Goal: Task Accomplishment & Management: Complete application form

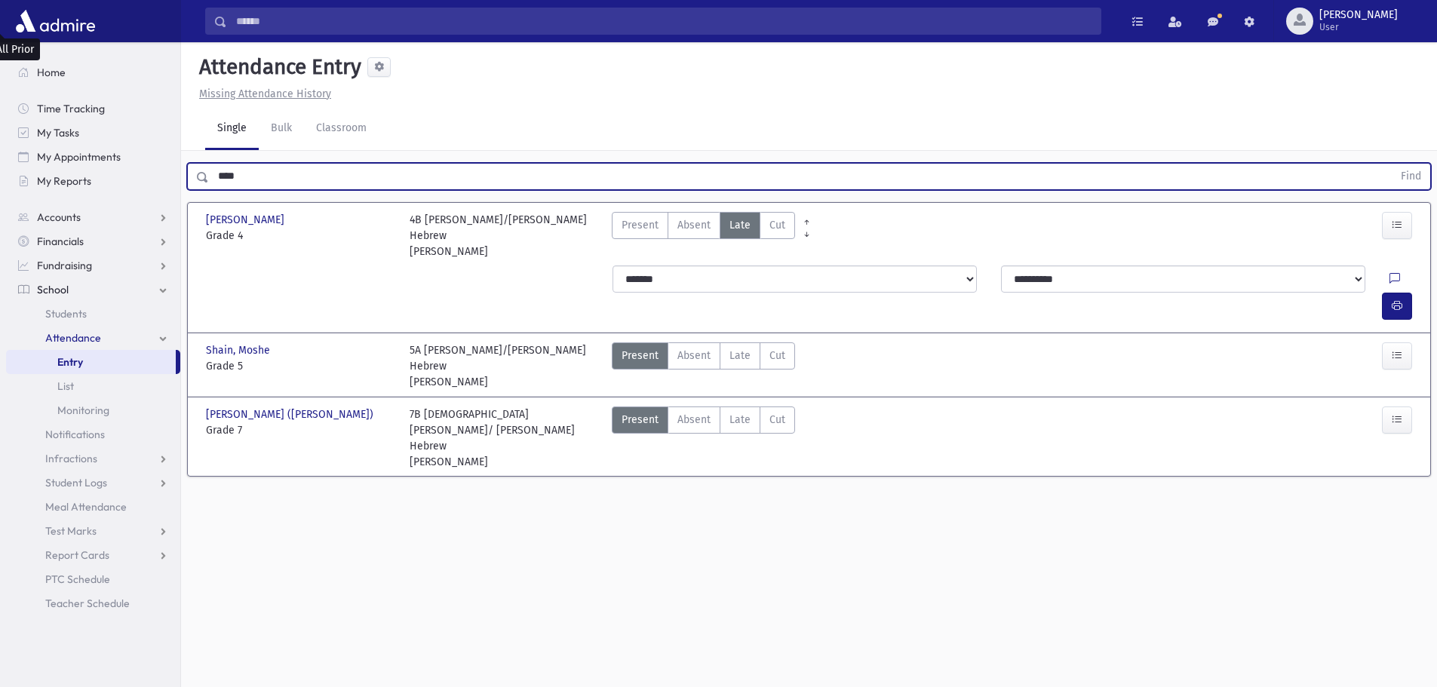
scroll to position [34, 0]
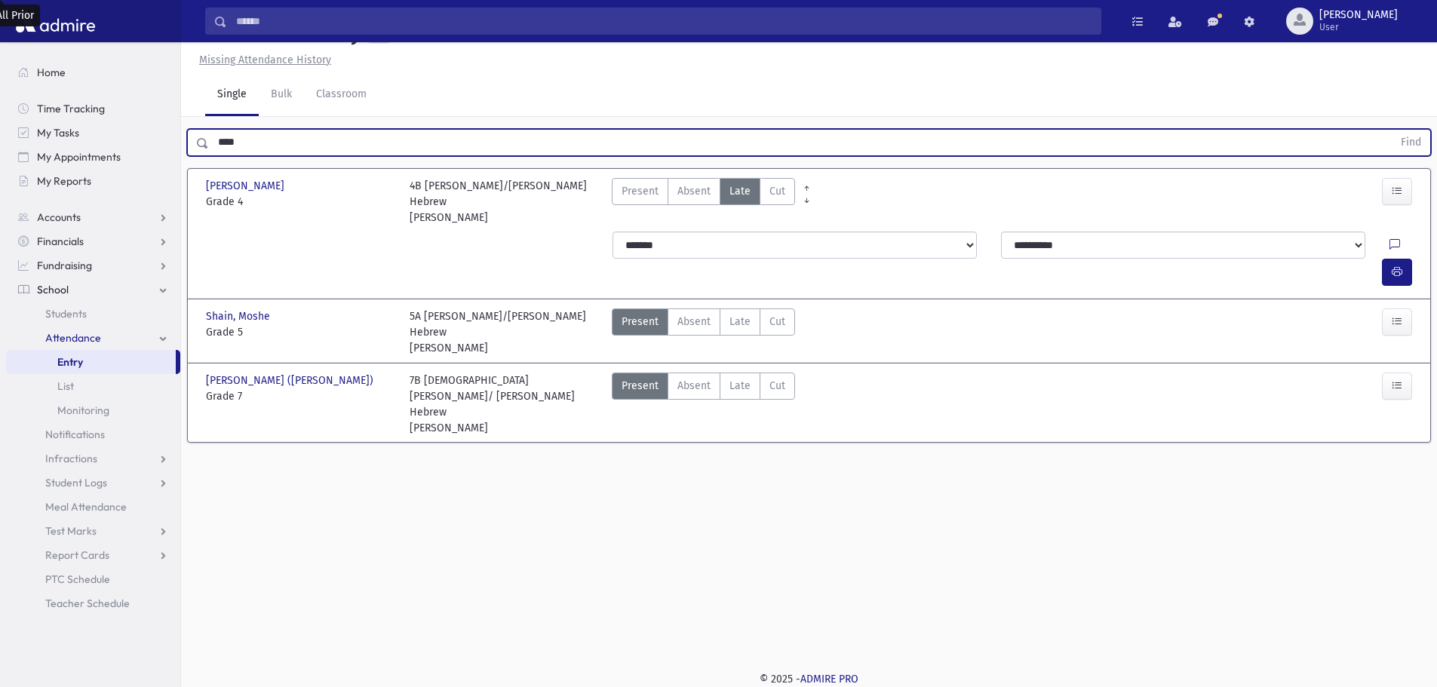
click at [379, 133] on input "****" at bounding box center [800, 142] width 1183 height 27
drag, startPoint x: 360, startPoint y: 140, endPoint x: 210, endPoint y: 140, distance: 150.1
click at [210, 140] on input "****" at bounding box center [800, 142] width 1183 height 27
click at [1391, 130] on button "Find" at bounding box center [1410, 143] width 38 height 26
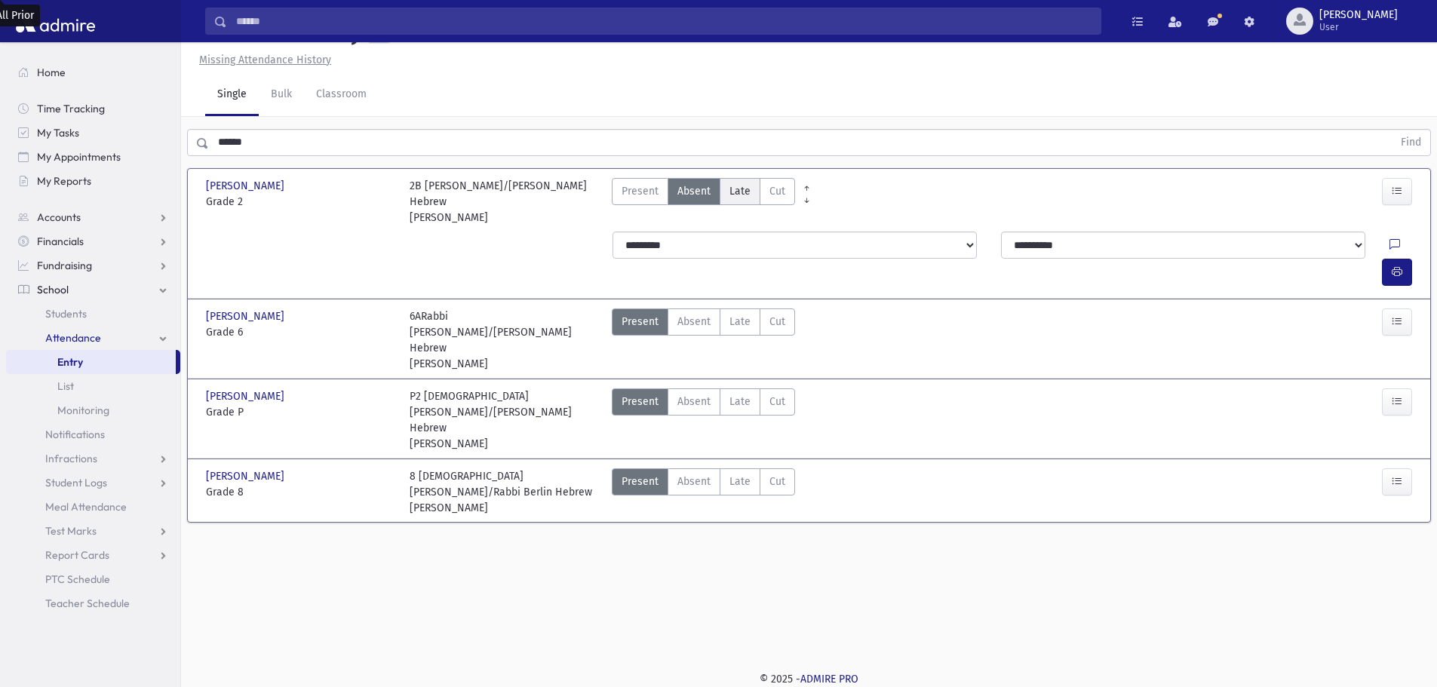
click at [753, 182] on label "Late Late" at bounding box center [739, 191] width 41 height 27
click at [1385, 259] on button "button" at bounding box center [1396, 272] width 30 height 27
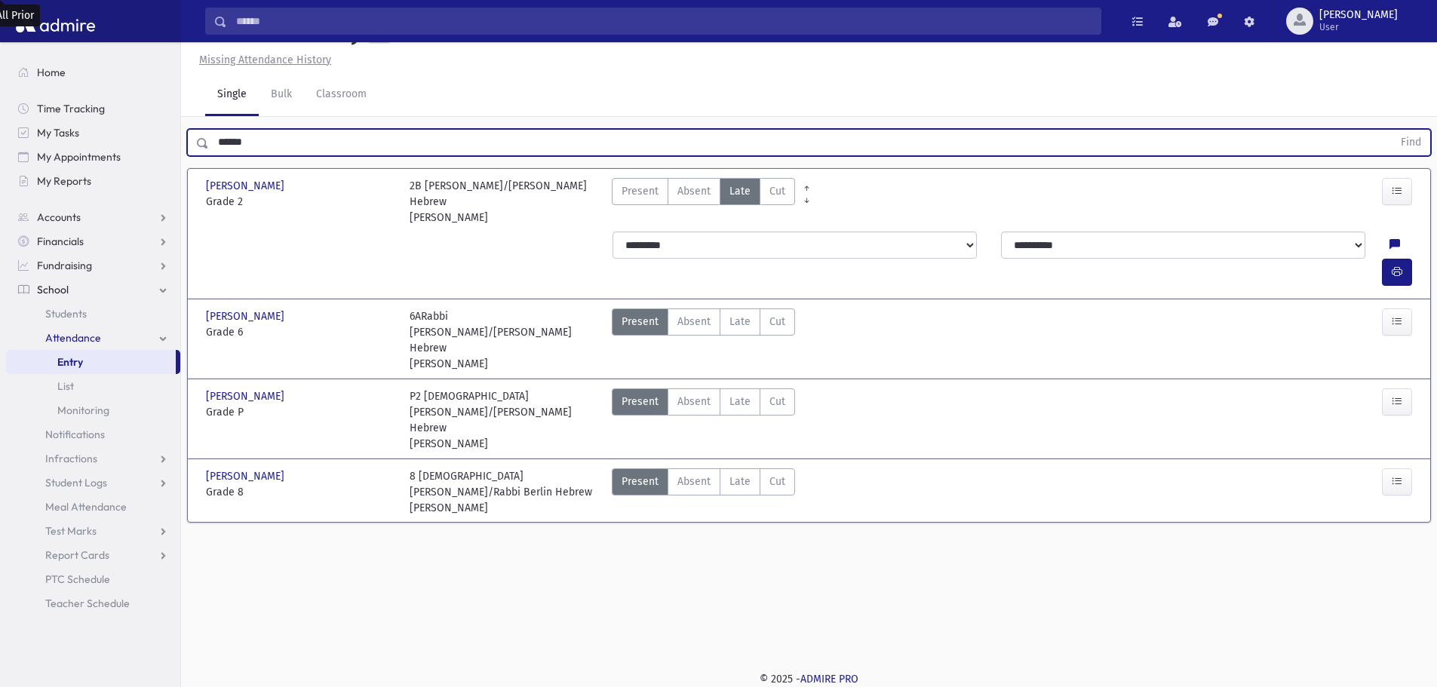
drag, startPoint x: 289, startPoint y: 137, endPoint x: 216, endPoint y: 140, distance: 72.5
click at [216, 140] on input "******" at bounding box center [800, 142] width 1183 height 27
click at [1391, 130] on button "Find" at bounding box center [1410, 143] width 38 height 26
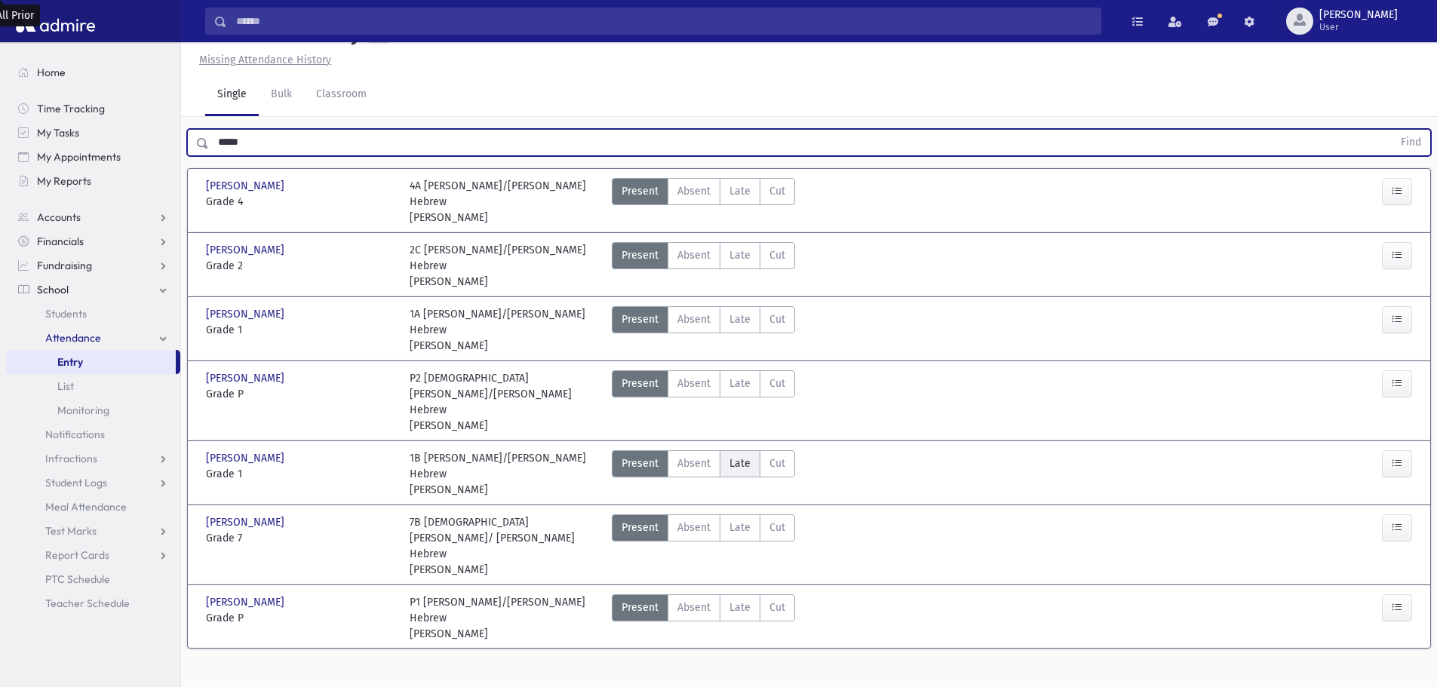
click at [734, 455] on span "Late" at bounding box center [739, 463] width 21 height 16
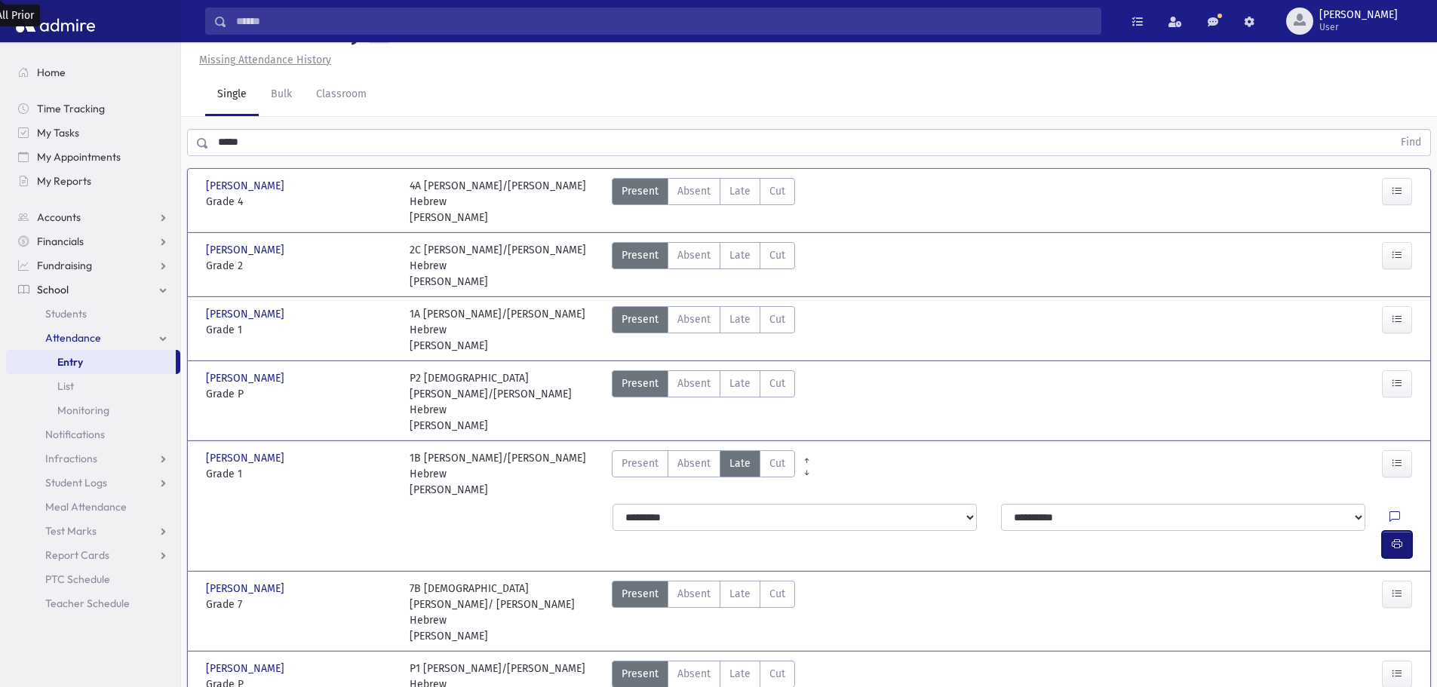
click at [1396, 538] on icon "button" at bounding box center [1396, 544] width 11 height 13
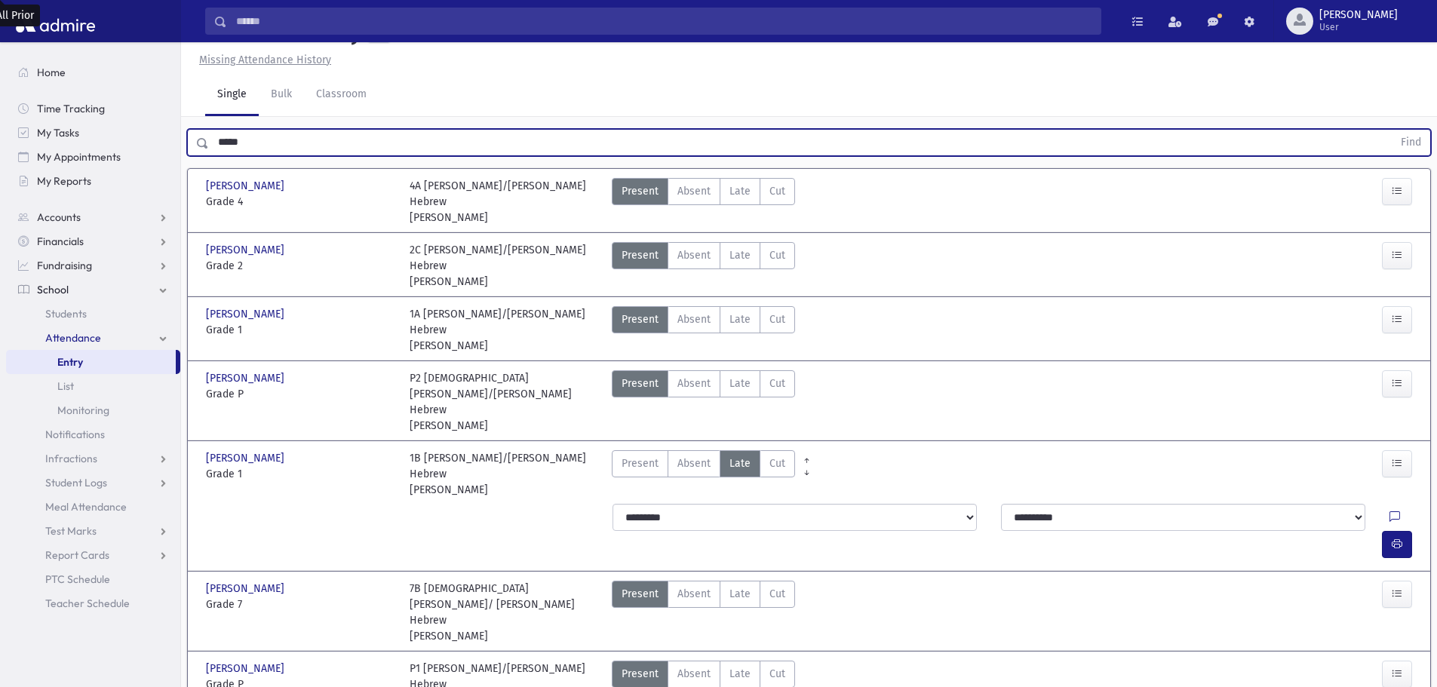
drag, startPoint x: 267, startPoint y: 148, endPoint x: 216, endPoint y: 146, distance: 51.3
click at [216, 146] on input "*****" at bounding box center [800, 142] width 1183 height 27
click at [1391, 130] on button "Find" at bounding box center [1410, 143] width 38 height 26
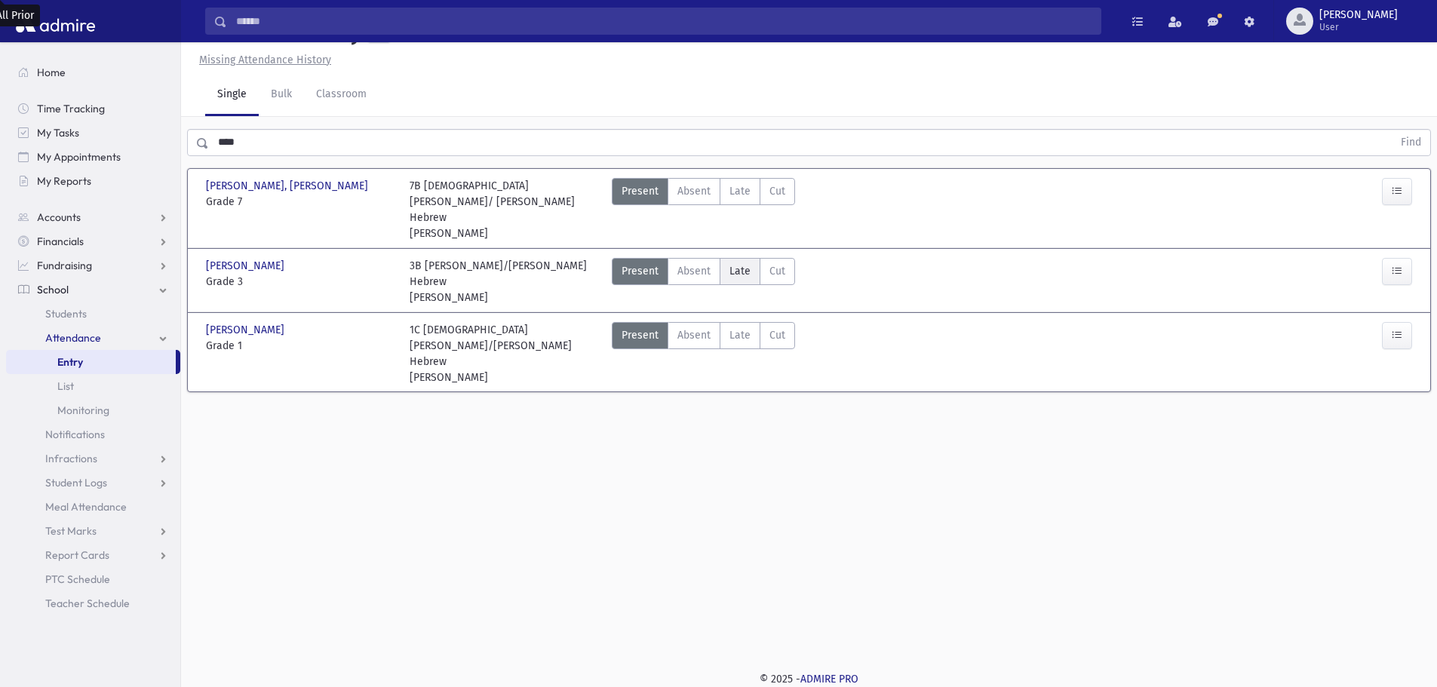
click at [745, 258] on label "Late Late" at bounding box center [739, 271] width 41 height 27
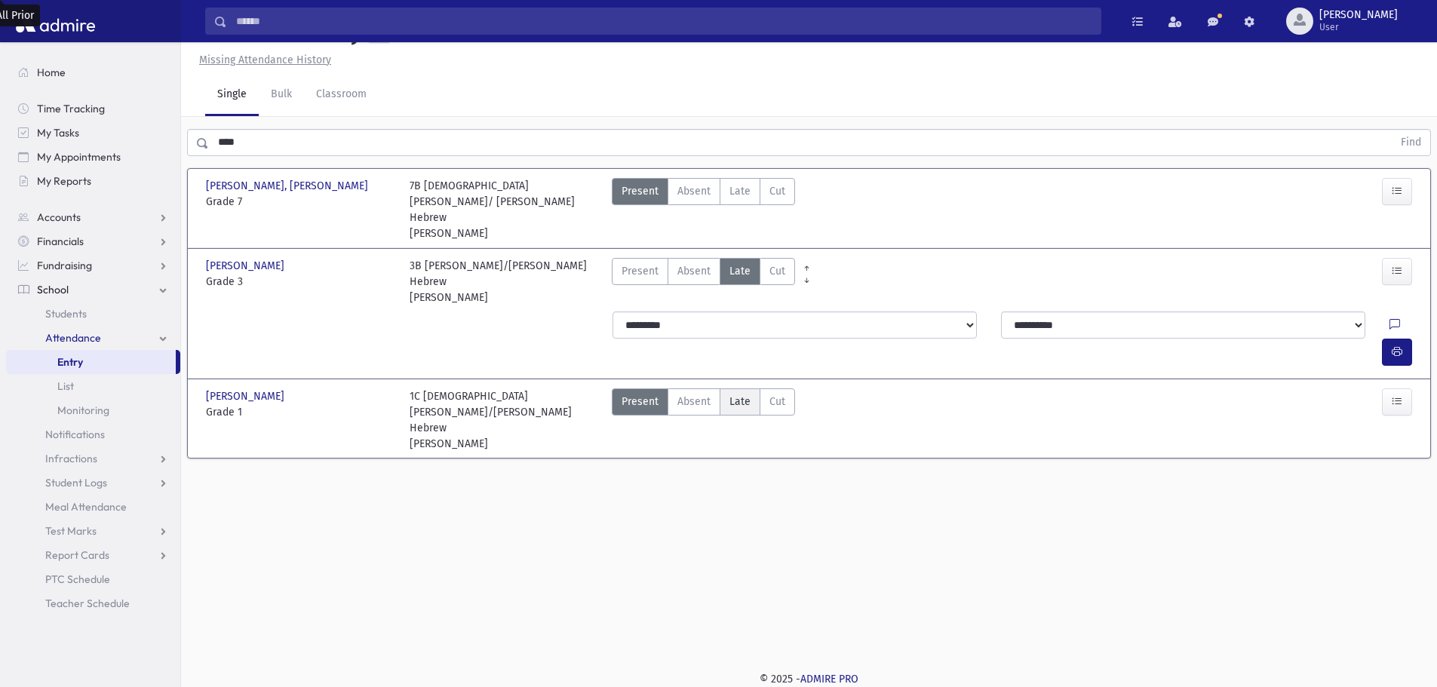
click at [725, 388] on label "Late Late" at bounding box center [739, 401] width 41 height 27
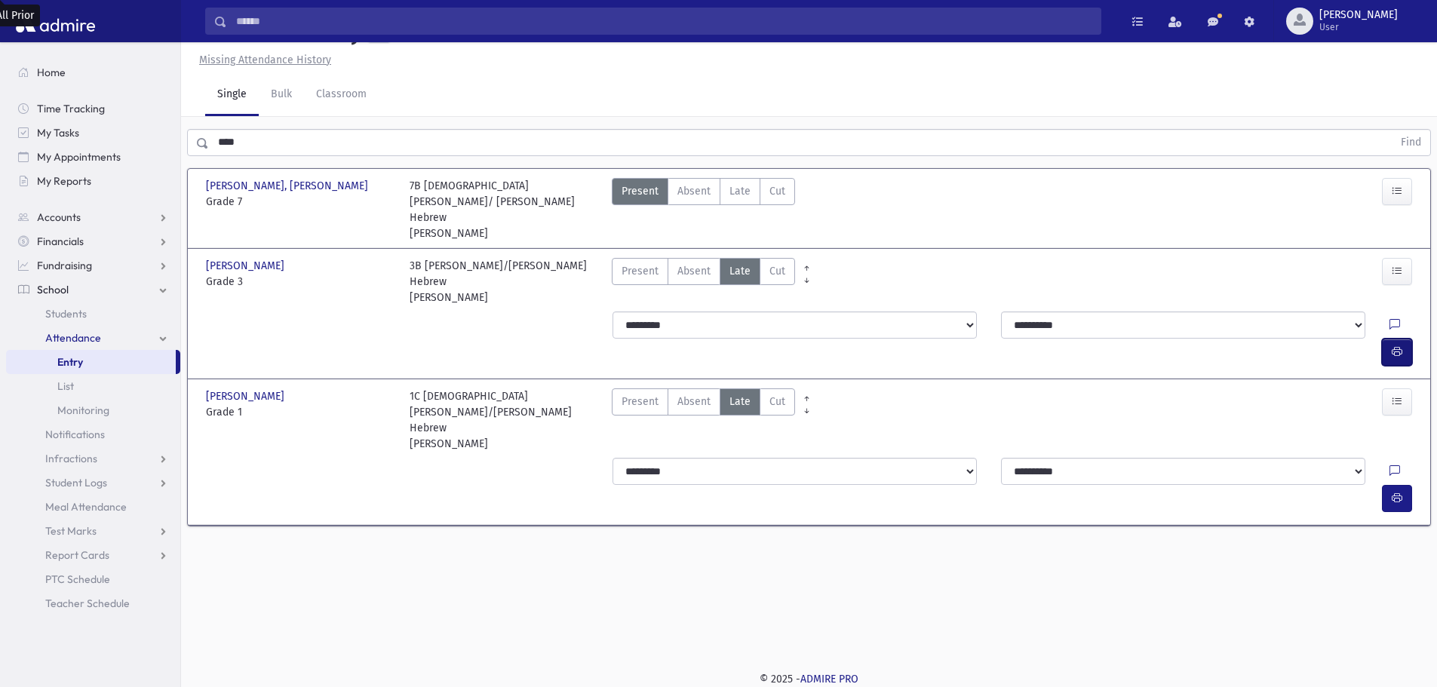
click at [1403, 339] on button "button" at bounding box center [1396, 352] width 30 height 27
click at [1406, 485] on button "button" at bounding box center [1396, 498] width 30 height 27
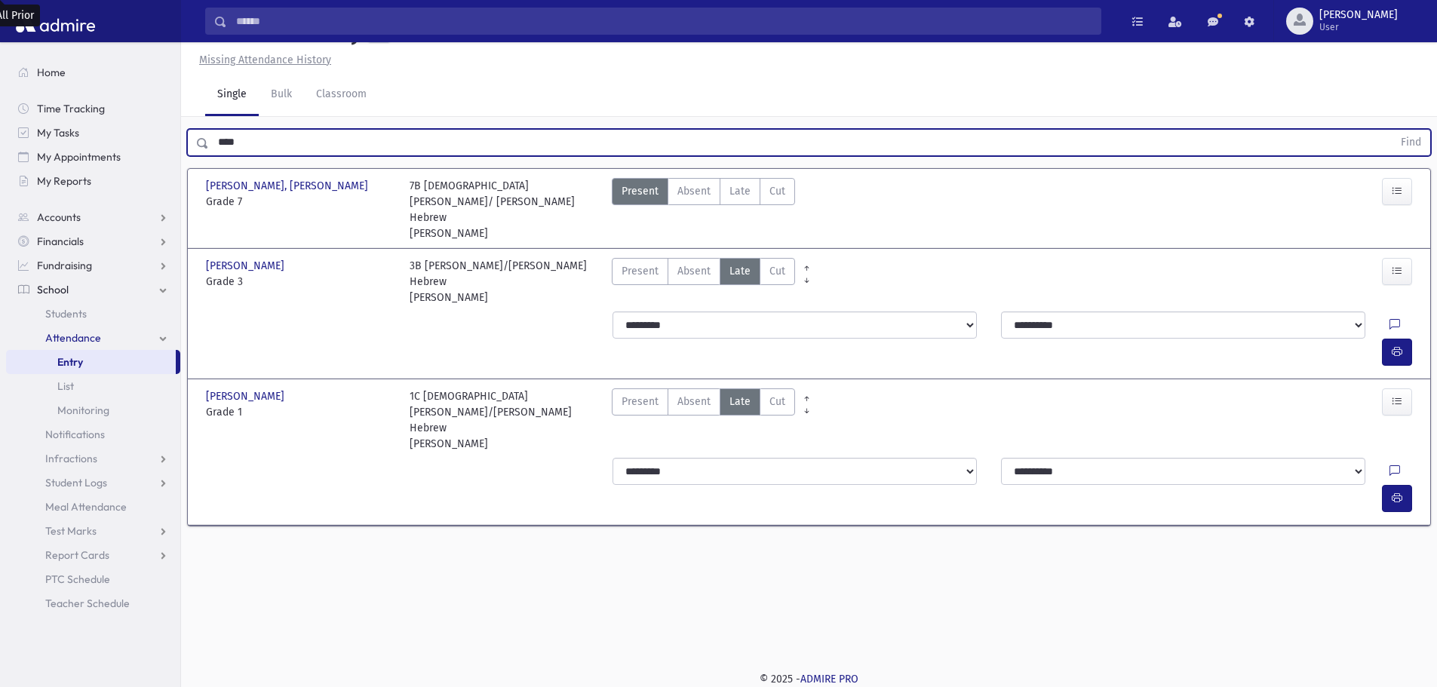
drag, startPoint x: 294, startPoint y: 143, endPoint x: 206, endPoint y: 146, distance: 88.3
click at [206, 146] on div "**** Find" at bounding box center [809, 142] width 1244 height 27
click at [1391, 130] on button "Find" at bounding box center [1410, 143] width 38 height 26
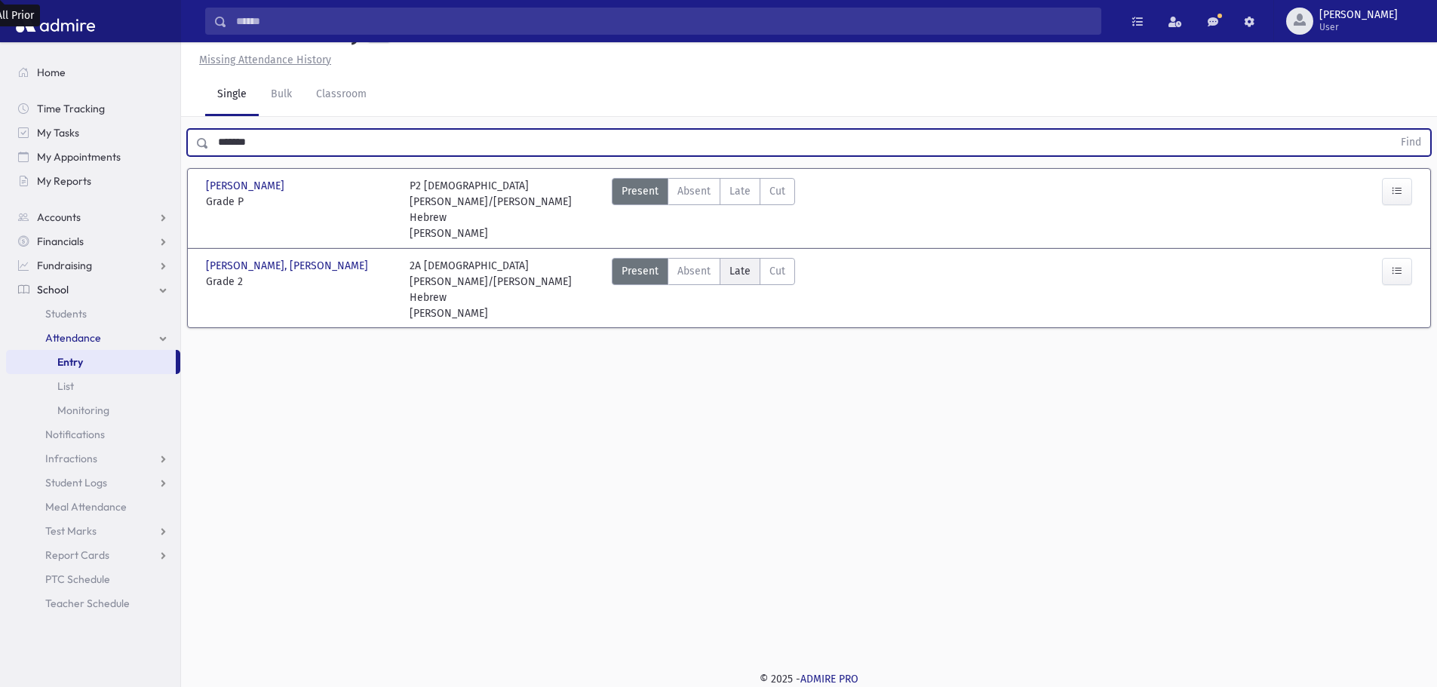
click at [741, 263] on span "Late" at bounding box center [739, 271] width 21 height 16
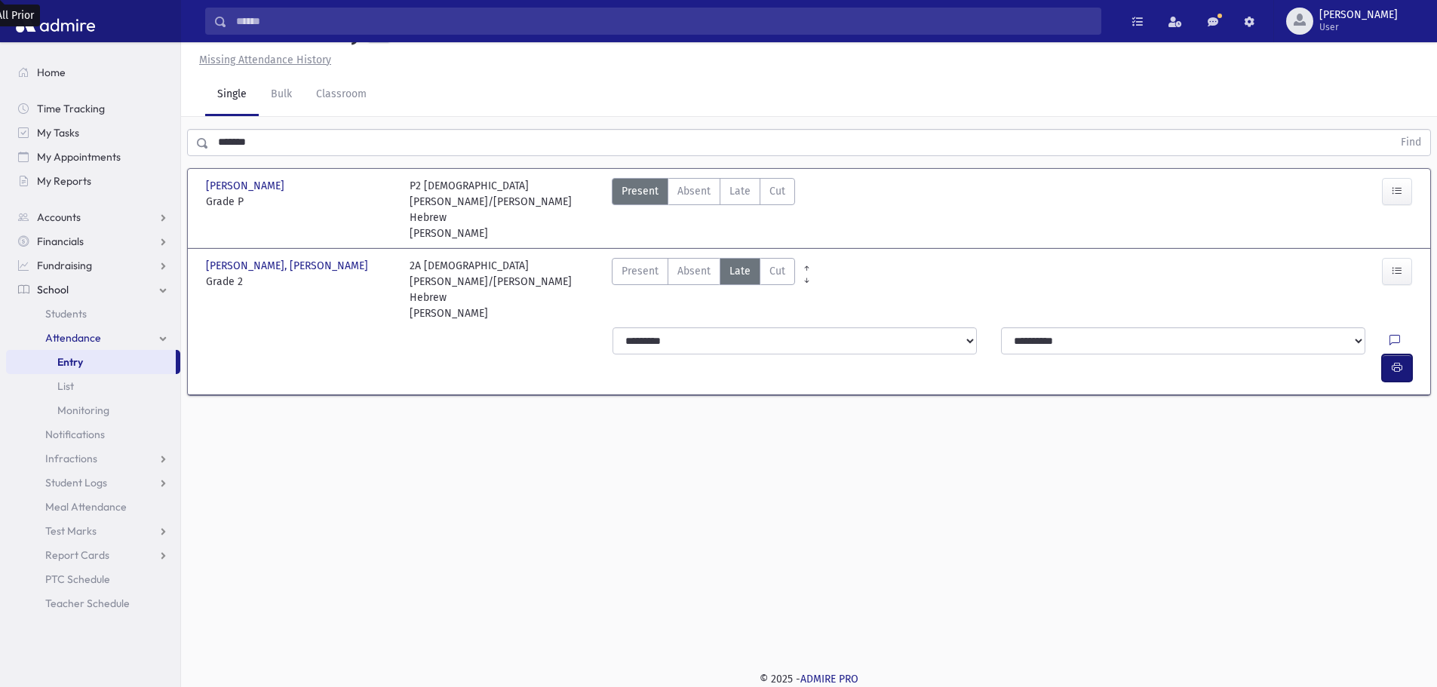
click at [1389, 354] on button "button" at bounding box center [1396, 367] width 30 height 27
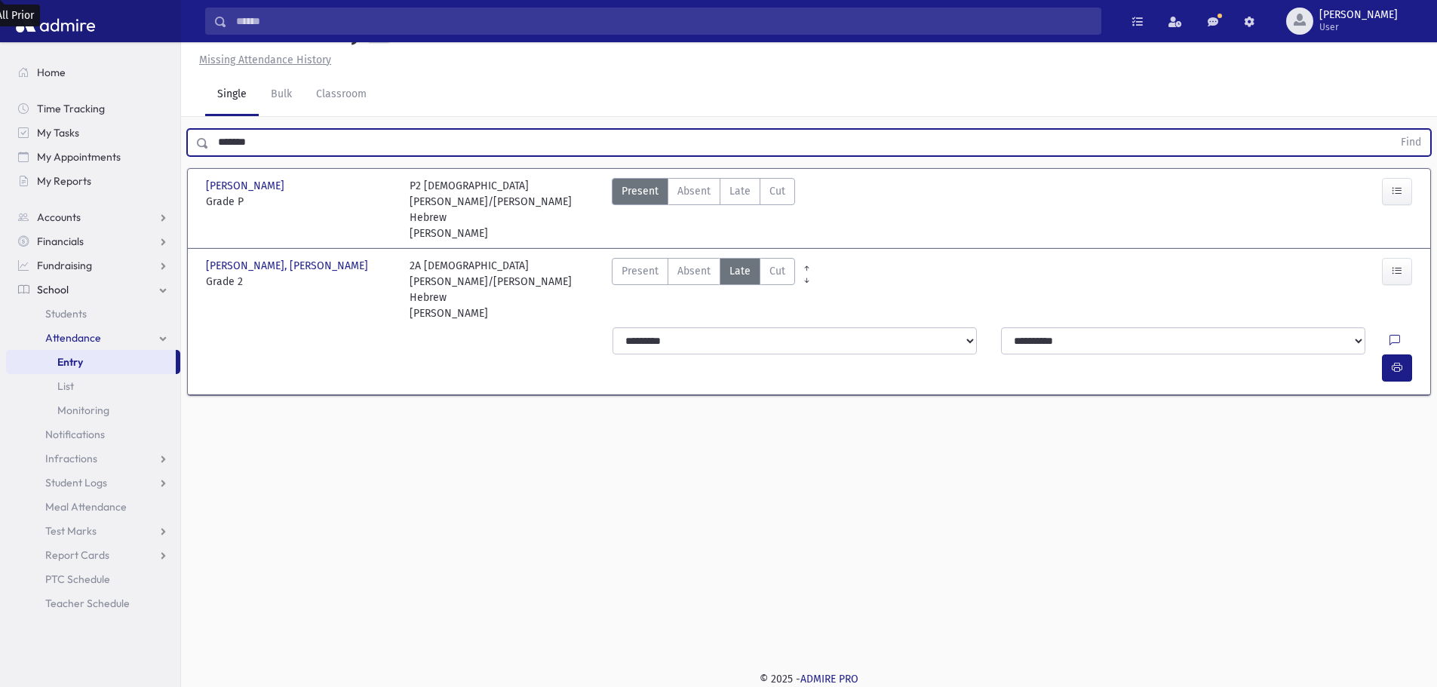
drag, startPoint x: 320, startPoint y: 136, endPoint x: 191, endPoint y: 111, distance: 132.2
click at [191, 111] on div "Attendance Entry Missing Attendance History Single Bulk Classroom ******* Find …" at bounding box center [809, 330] width 1256 height 645
click at [1391, 130] on button "Find" at bounding box center [1410, 143] width 38 height 26
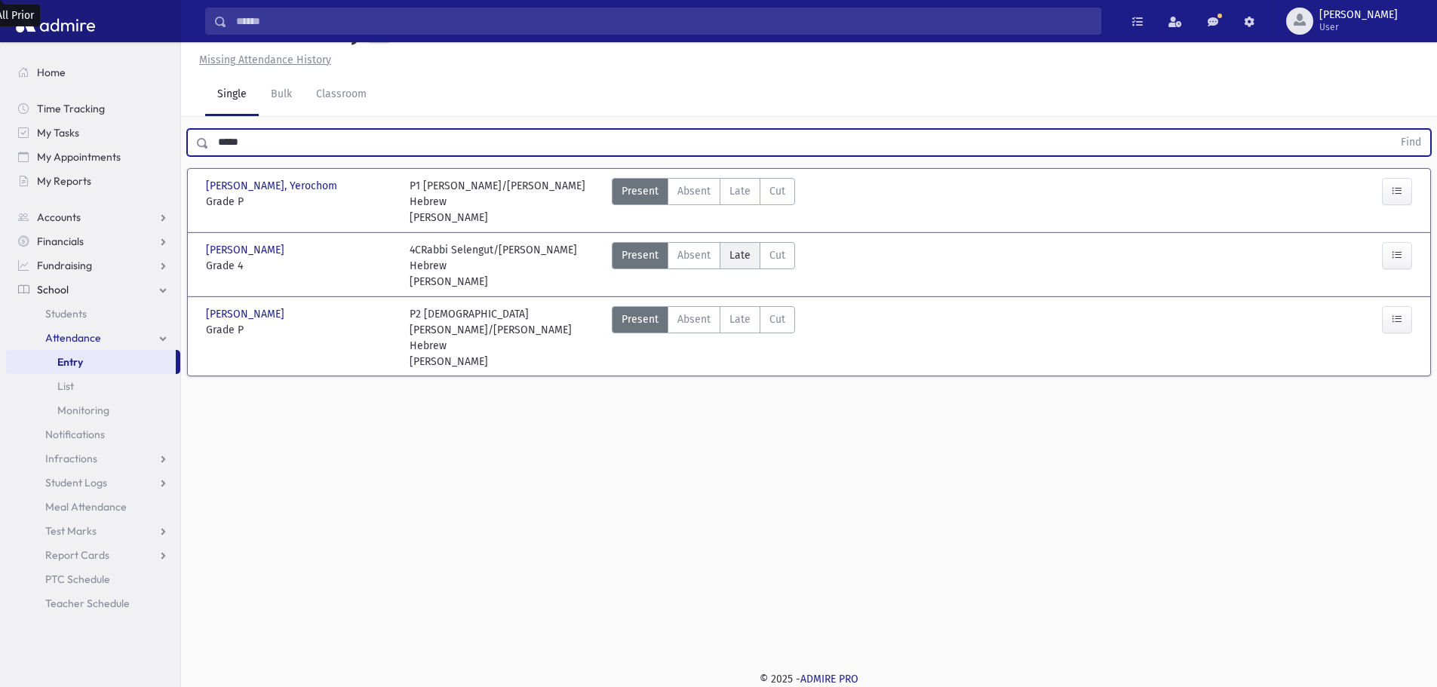
click at [729, 250] on span "Late" at bounding box center [739, 255] width 21 height 16
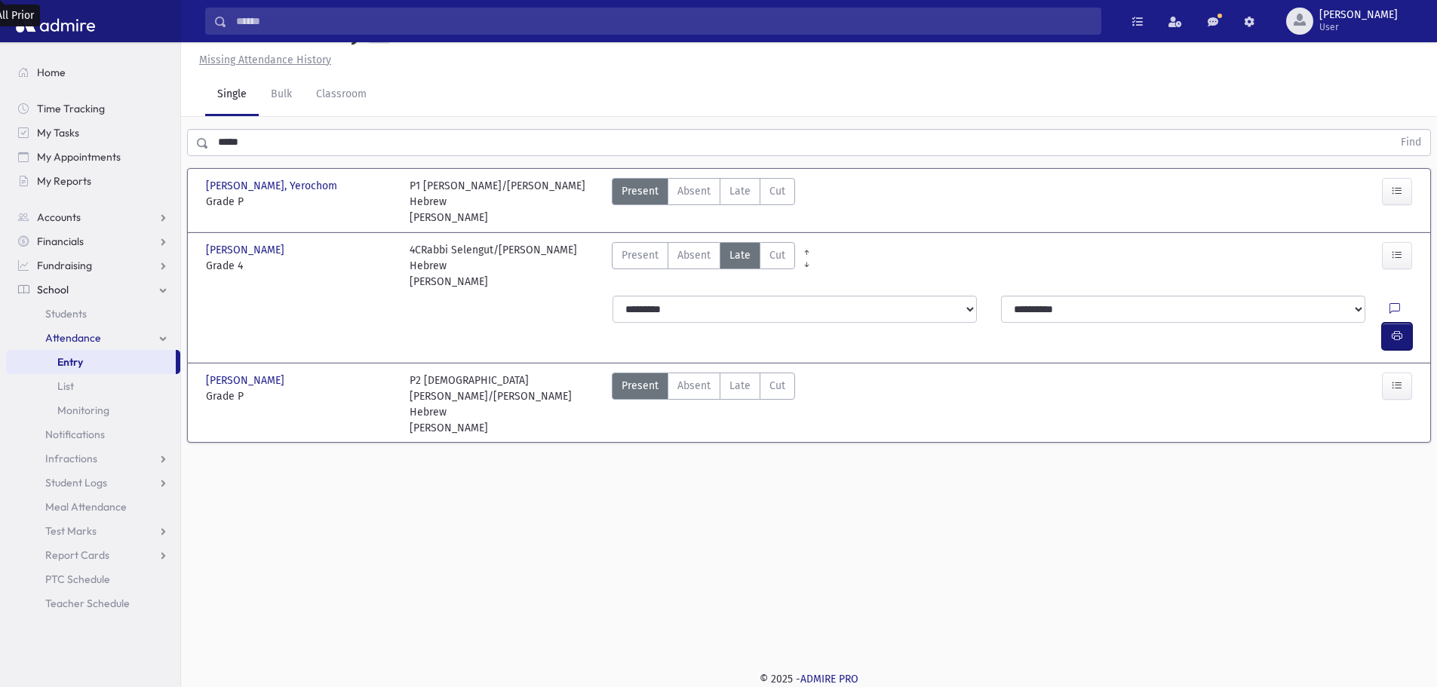
click at [1384, 323] on button "button" at bounding box center [1396, 336] width 30 height 27
drag, startPoint x: 389, startPoint y: 103, endPoint x: 190, endPoint y: 80, distance: 200.4
click at [189, 80] on div "Attendance Entry Missing Attendance History Single Bulk Classroom ***** Find [P…" at bounding box center [809, 330] width 1256 height 645
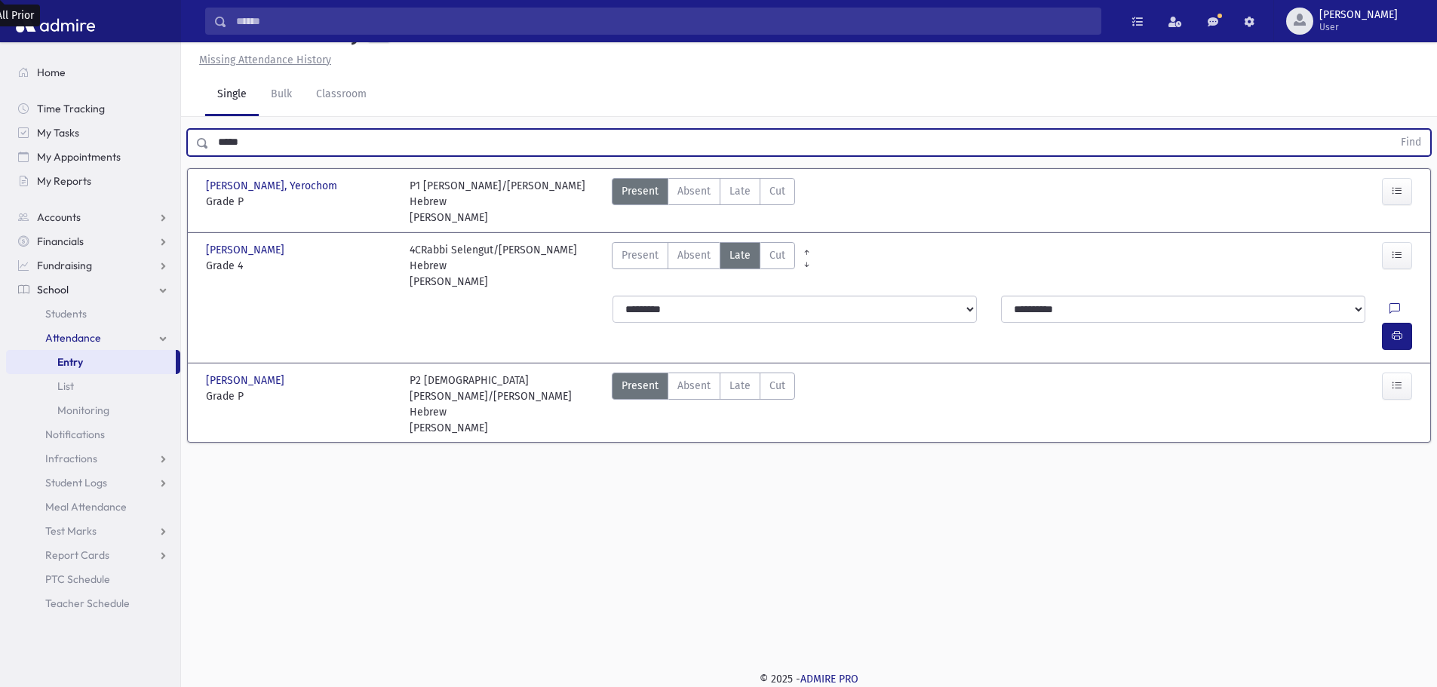
drag, startPoint x: 296, startPoint y: 139, endPoint x: 220, endPoint y: 140, distance: 76.2
click at [232, 143] on input "*****" at bounding box center [800, 142] width 1183 height 27
type input "*"
click at [1391, 130] on button "Find" at bounding box center [1410, 143] width 38 height 26
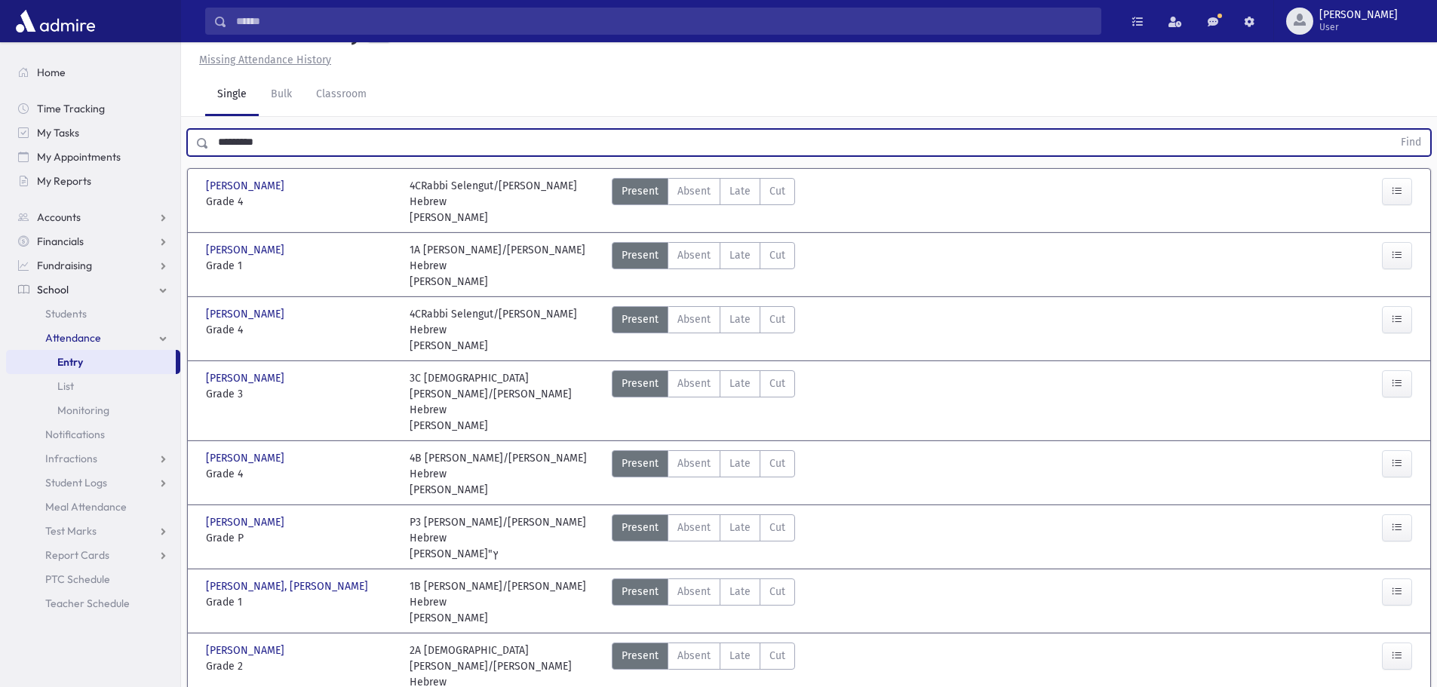
drag, startPoint x: 278, startPoint y: 182, endPoint x: 219, endPoint y: 176, distance: 59.1
click at [219, 156] on input "*********" at bounding box center [800, 142] width 1183 height 27
click at [1391, 130] on button "Find" at bounding box center [1410, 143] width 38 height 26
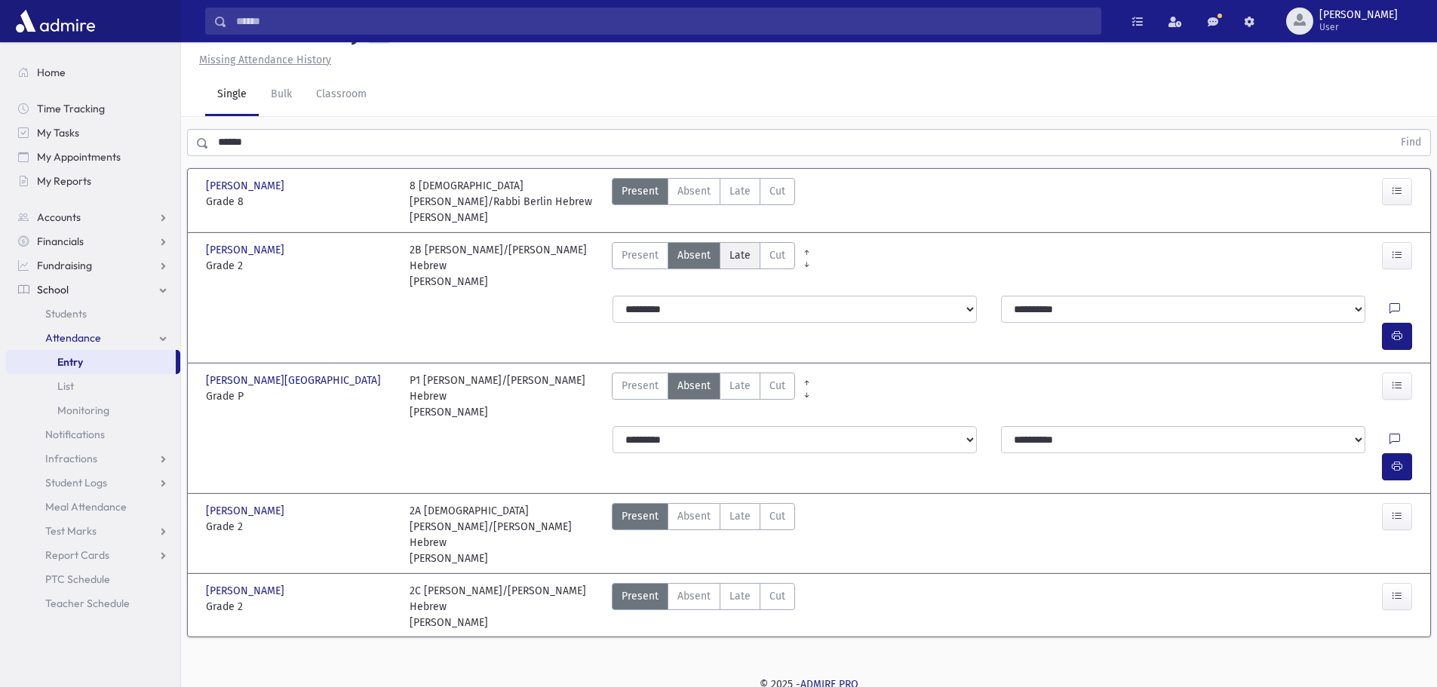
click at [726, 269] on label "Late Late" at bounding box center [739, 255] width 41 height 27
click at [1400, 330] on icon "button" at bounding box center [1396, 336] width 11 height 13
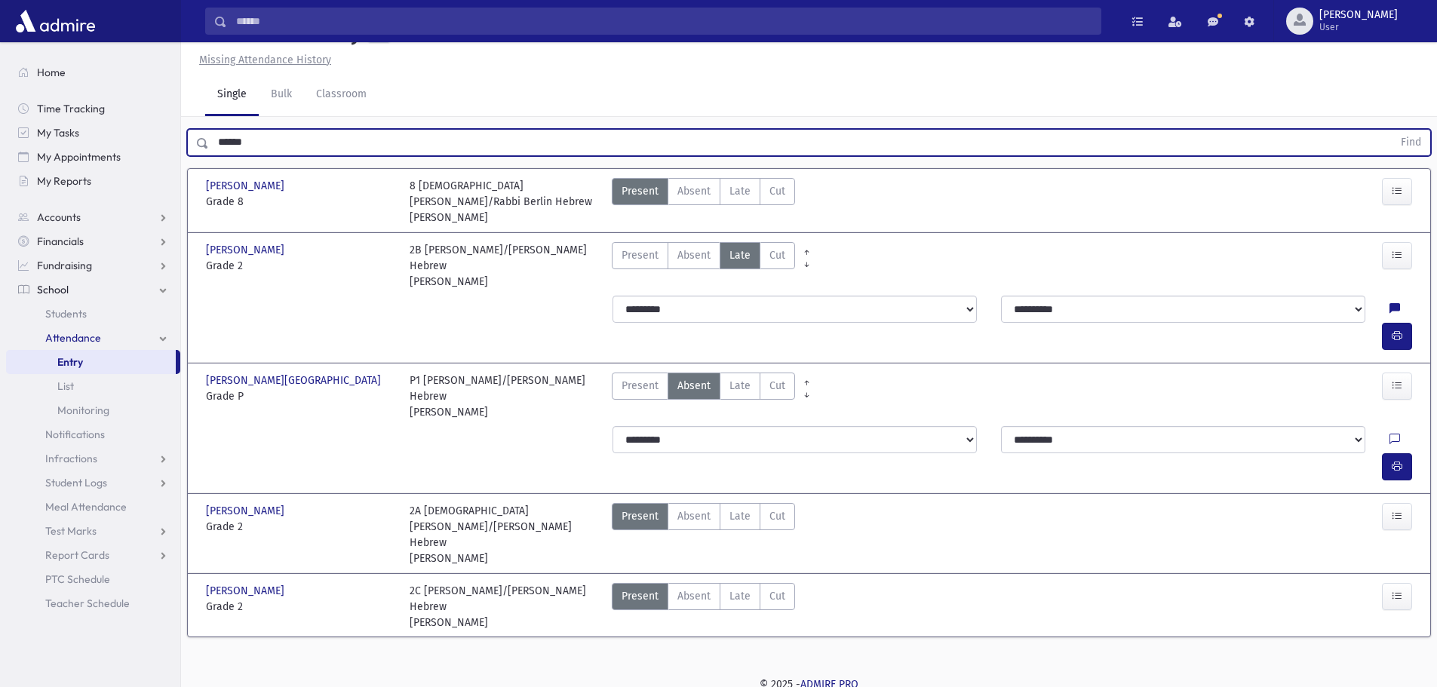
drag, startPoint x: 345, startPoint y: 179, endPoint x: 189, endPoint y: 179, distance: 156.1
click at [189, 156] on div "****** Find" at bounding box center [809, 142] width 1244 height 27
type input "*****"
click at [1391, 130] on button "Find" at bounding box center [1410, 143] width 38 height 26
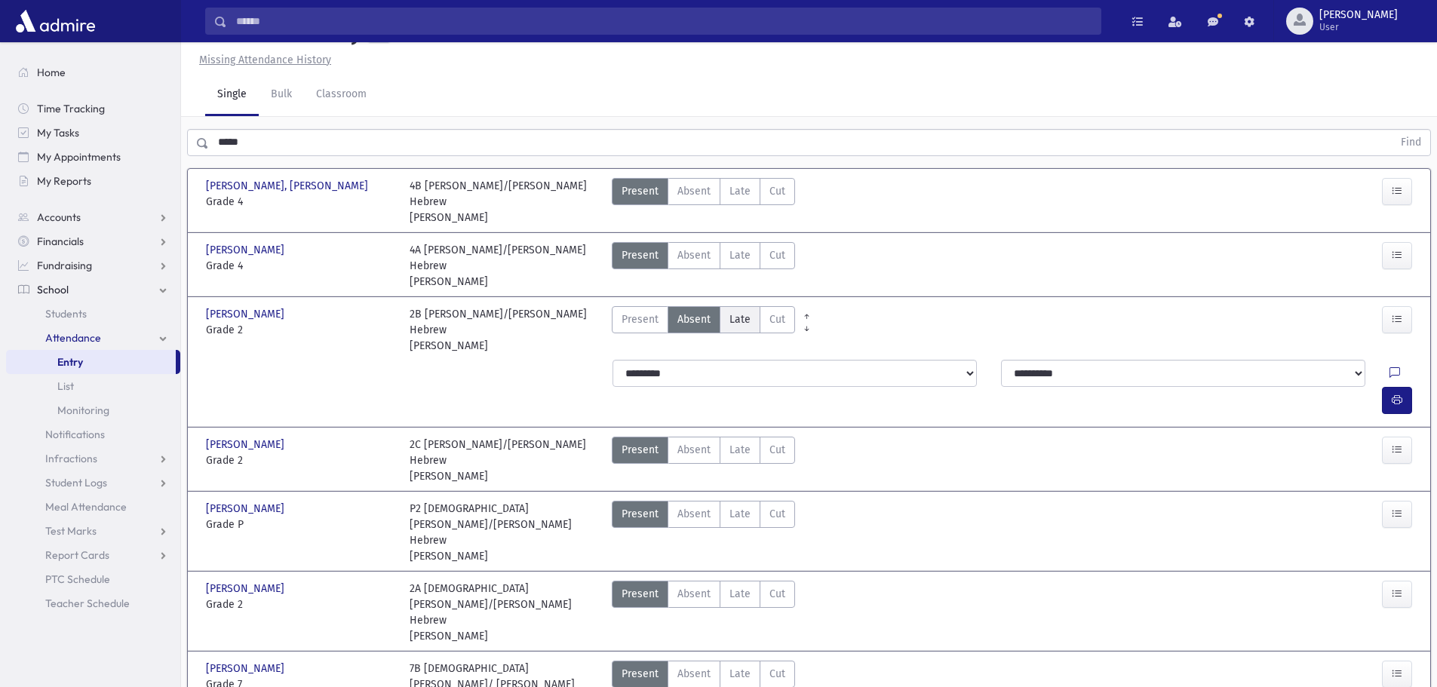
click at [745, 314] on span "Late" at bounding box center [739, 319] width 21 height 16
click at [1399, 394] on icon "button" at bounding box center [1396, 400] width 11 height 13
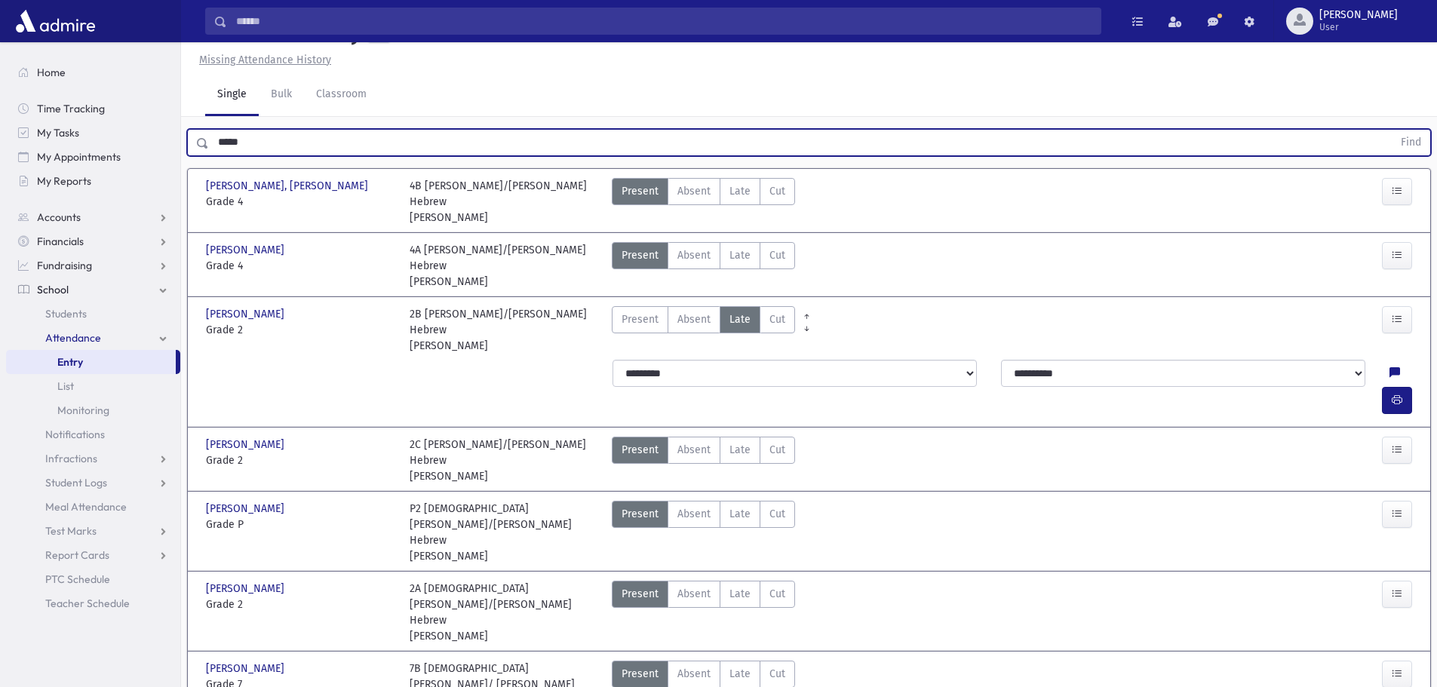
drag, startPoint x: 270, startPoint y: 185, endPoint x: 219, endPoint y: 173, distance: 52.7
click at [219, 156] on input "*****" at bounding box center [800, 142] width 1183 height 27
click at [1391, 130] on button "Find" at bounding box center [1410, 143] width 38 height 26
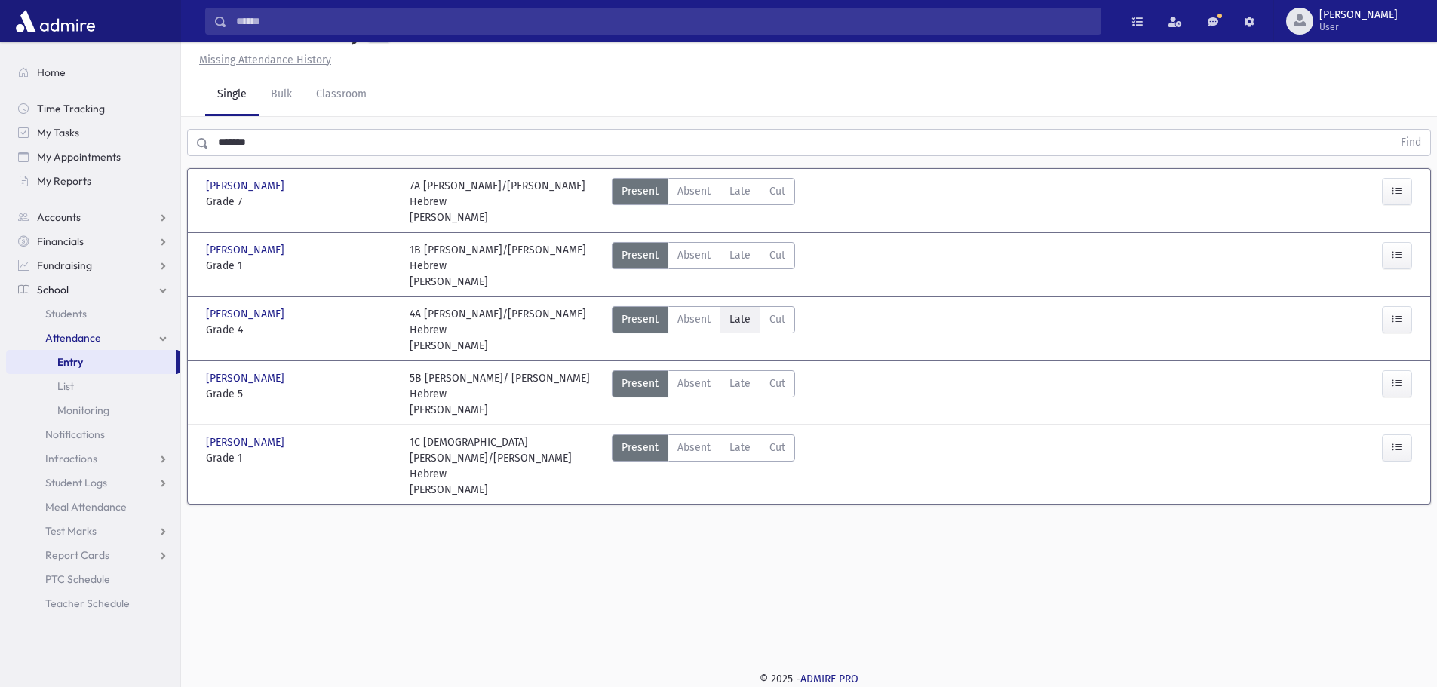
click at [734, 333] on label "Late Late" at bounding box center [739, 319] width 41 height 27
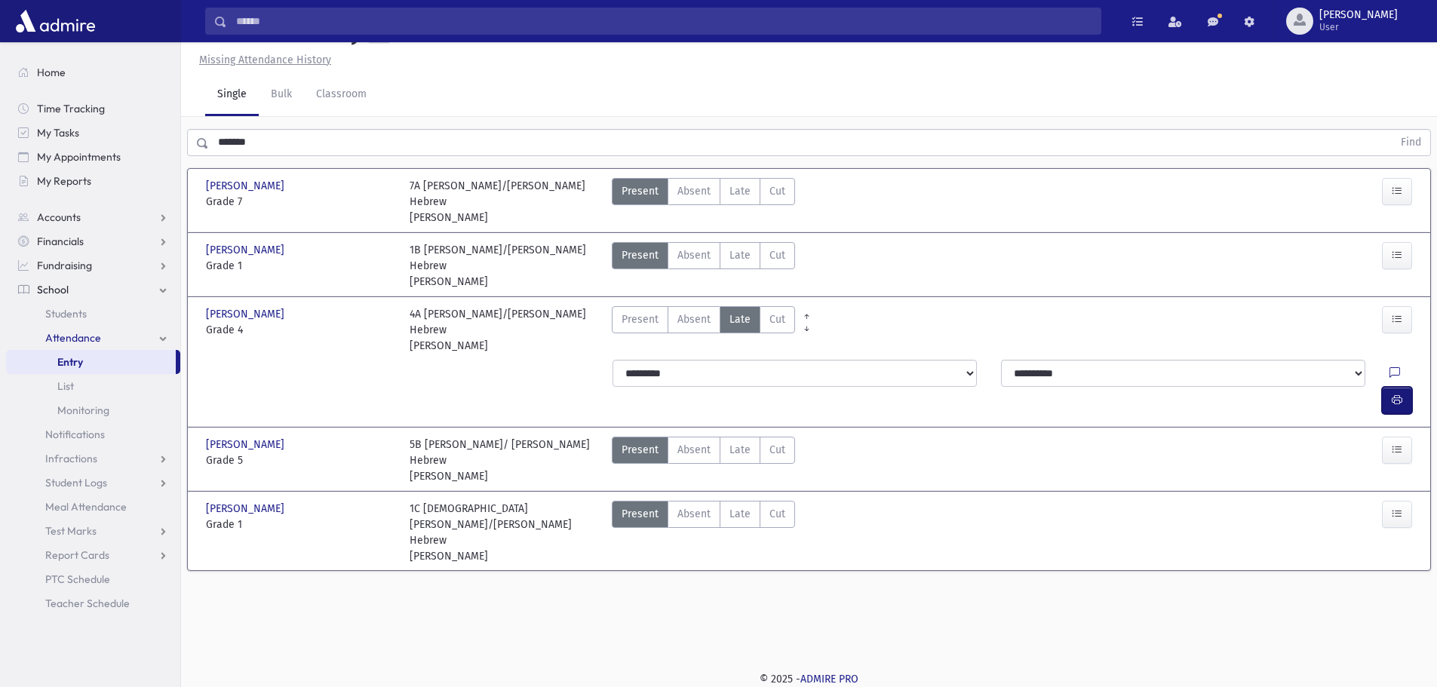
click at [1404, 387] on button "button" at bounding box center [1396, 400] width 30 height 27
click at [1400, 394] on icon "button" at bounding box center [1396, 400] width 11 height 13
click at [1409, 387] on button "button" at bounding box center [1396, 400] width 30 height 27
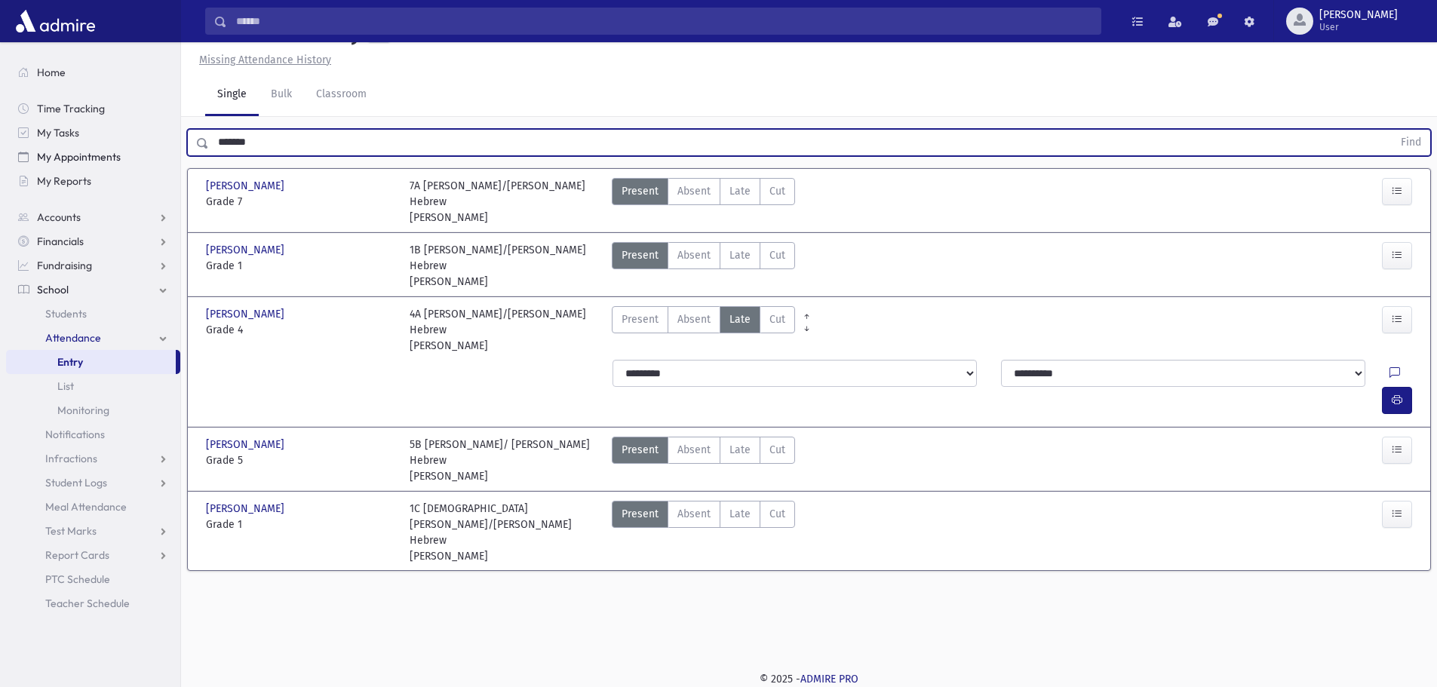
drag, startPoint x: 299, startPoint y: 179, endPoint x: 174, endPoint y: 158, distance: 126.9
click at [174, 158] on div "Search Results All Accounts" at bounding box center [718, 326] width 1437 height 721
click at [1391, 130] on button "Find" at bounding box center [1410, 143] width 38 height 26
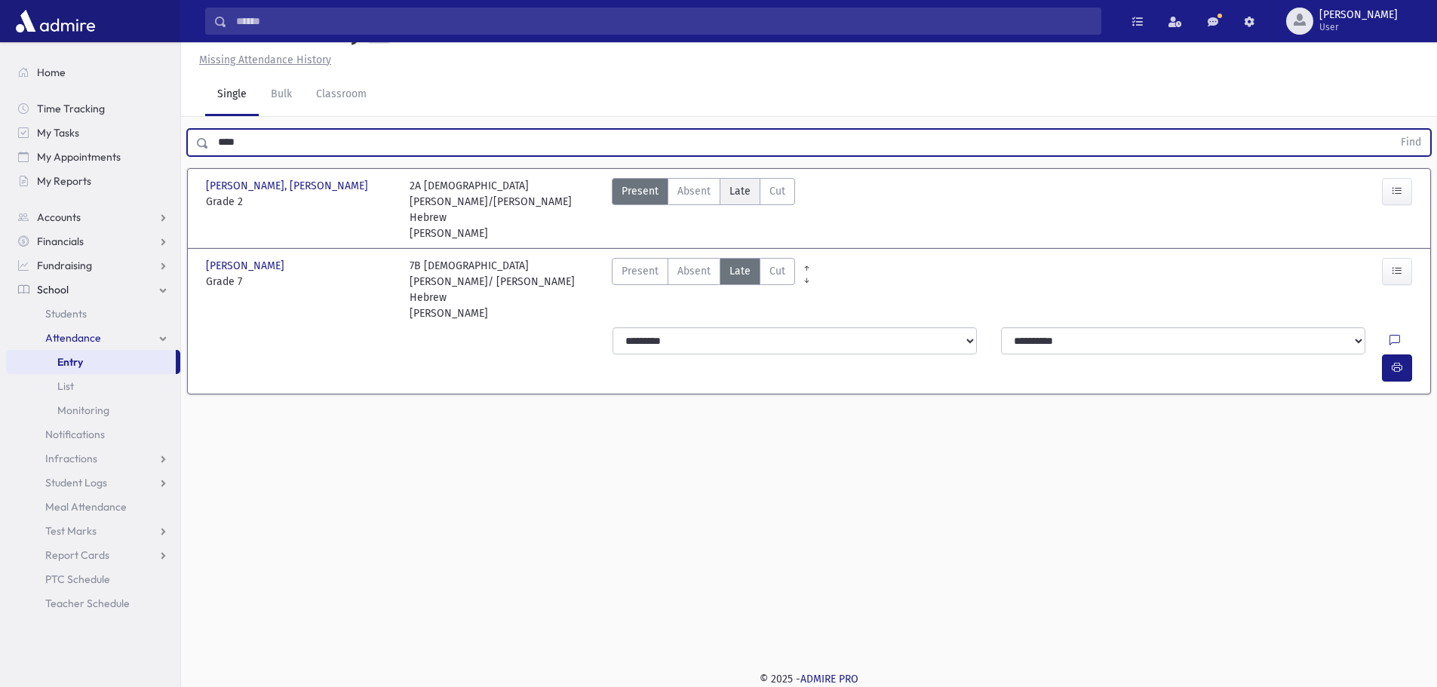
click at [730, 199] on span "Late" at bounding box center [739, 191] width 21 height 16
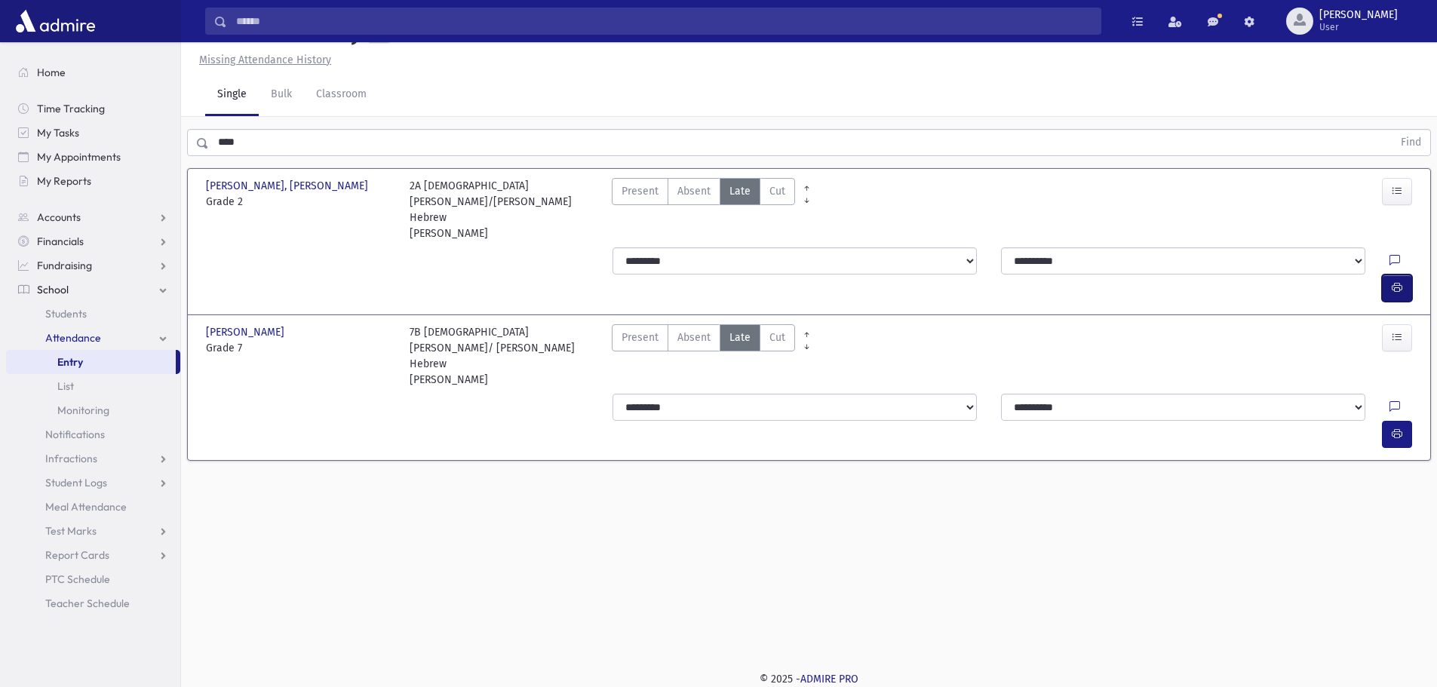
click at [1404, 281] on button "button" at bounding box center [1396, 287] width 30 height 27
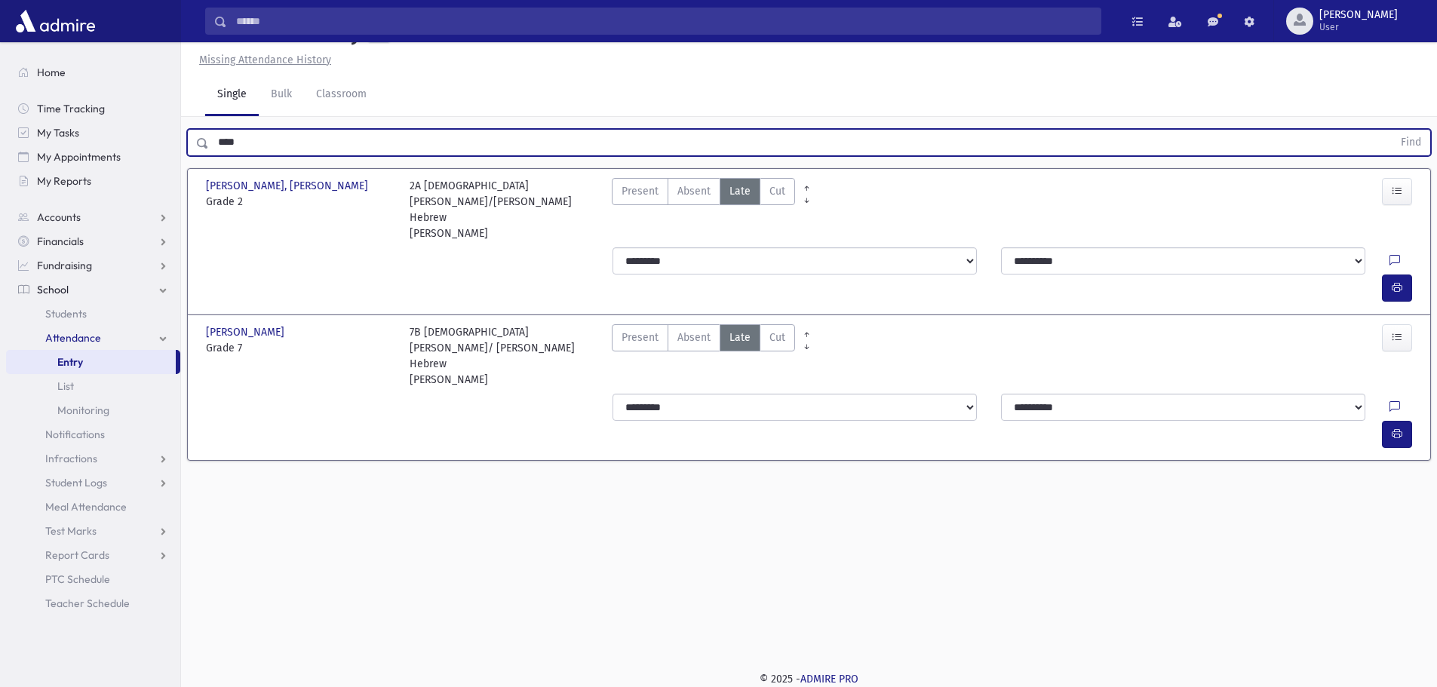
drag, startPoint x: 253, startPoint y: 181, endPoint x: 201, endPoint y: 188, distance: 51.7
click at [201, 156] on div "**** Find" at bounding box center [809, 142] width 1244 height 27
click at [1391, 130] on button "Find" at bounding box center [1410, 143] width 38 height 26
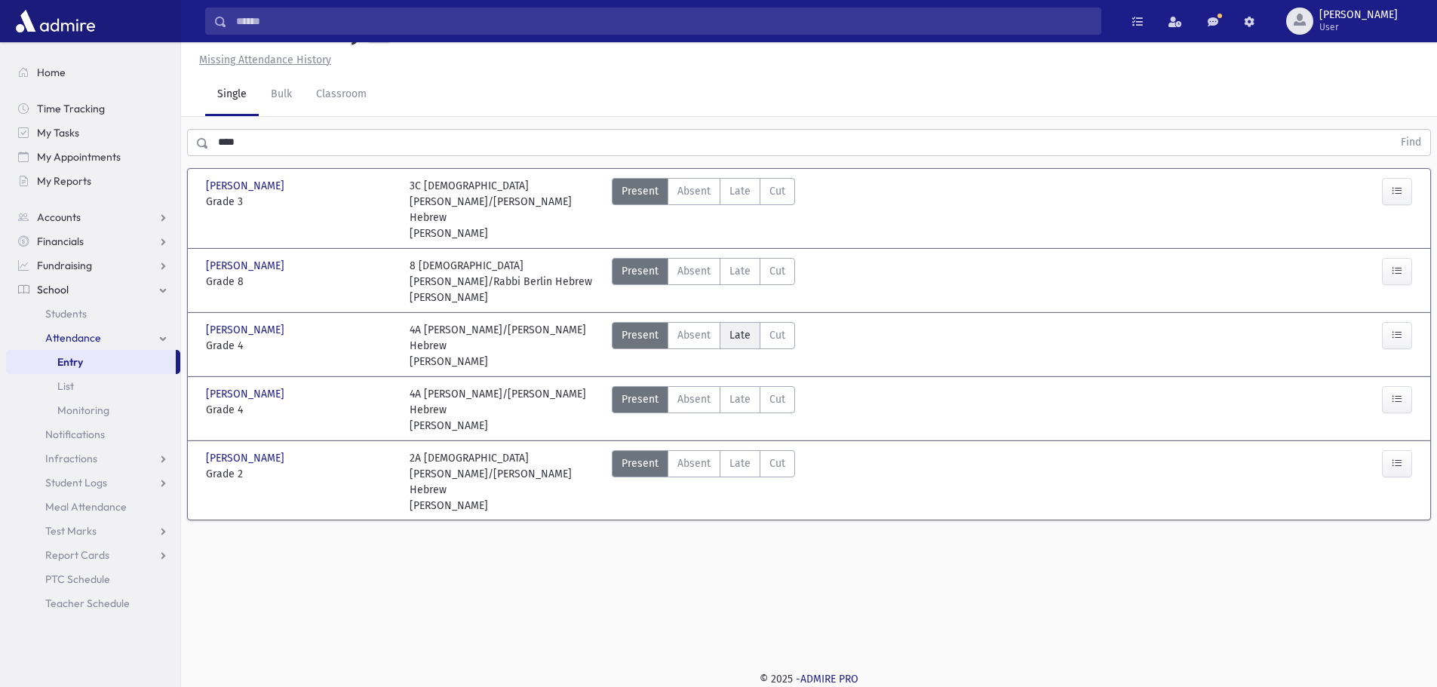
click at [734, 343] on span "Late" at bounding box center [739, 335] width 21 height 16
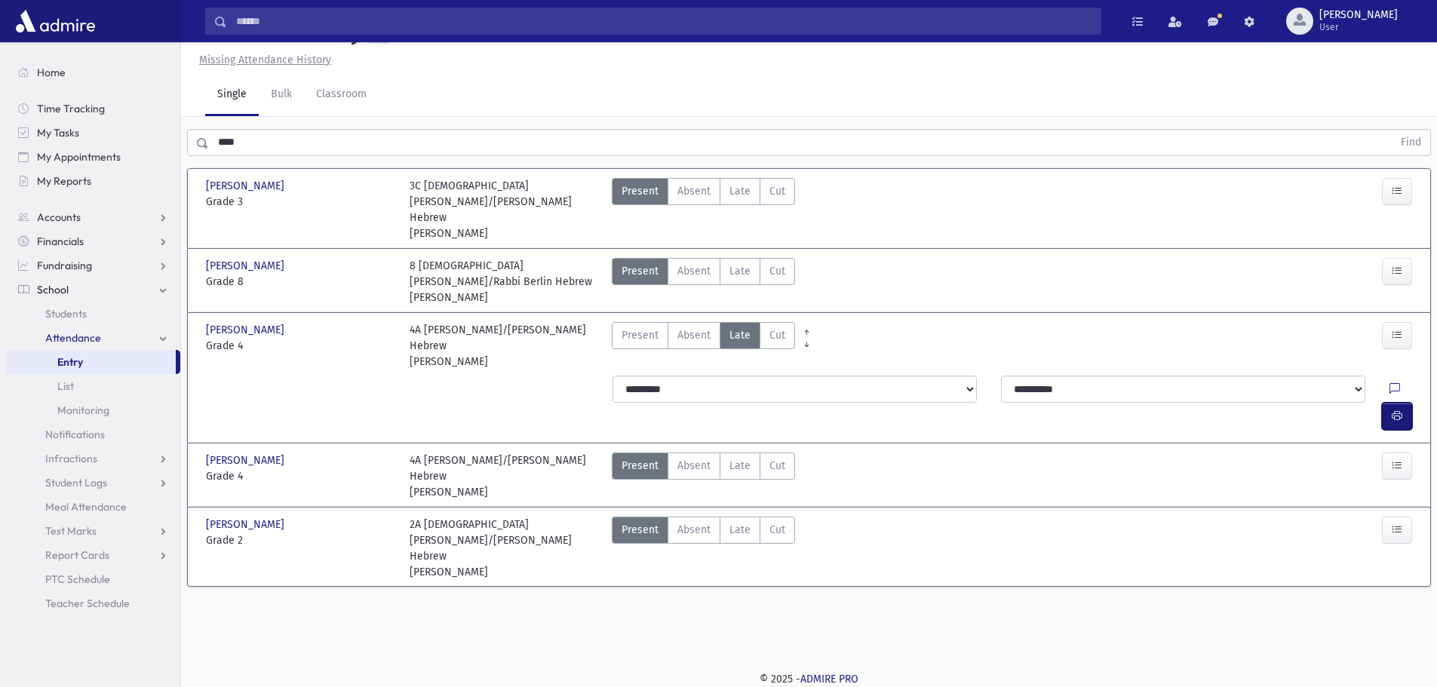
drag, startPoint x: 1393, startPoint y: 389, endPoint x: 1392, endPoint y: 397, distance: 7.6
click at [1392, 409] on icon "button" at bounding box center [1396, 415] width 11 height 13
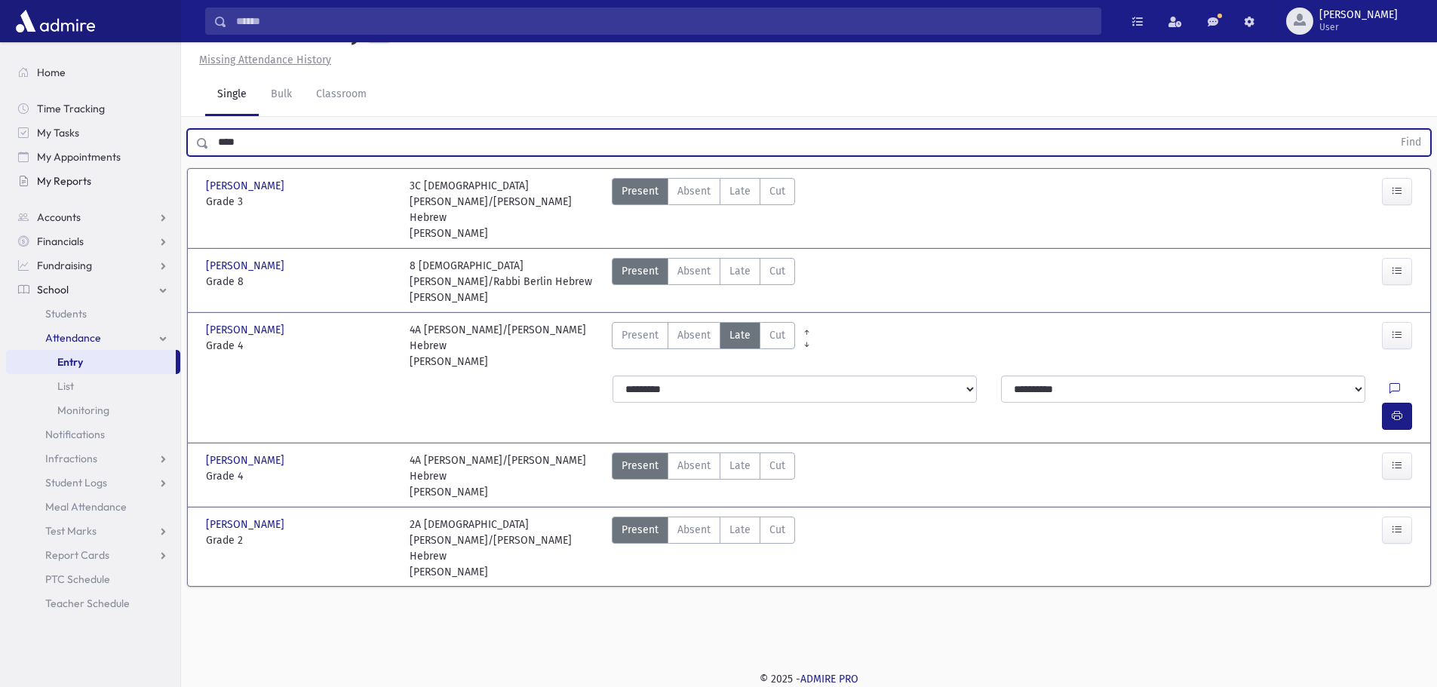
drag, startPoint x: 253, startPoint y: 179, endPoint x: 164, endPoint y: 185, distance: 89.1
click at [164, 185] on div "Search Results All Accounts" at bounding box center [718, 326] width 1437 height 721
click at [1391, 130] on button "Find" at bounding box center [1410, 143] width 38 height 26
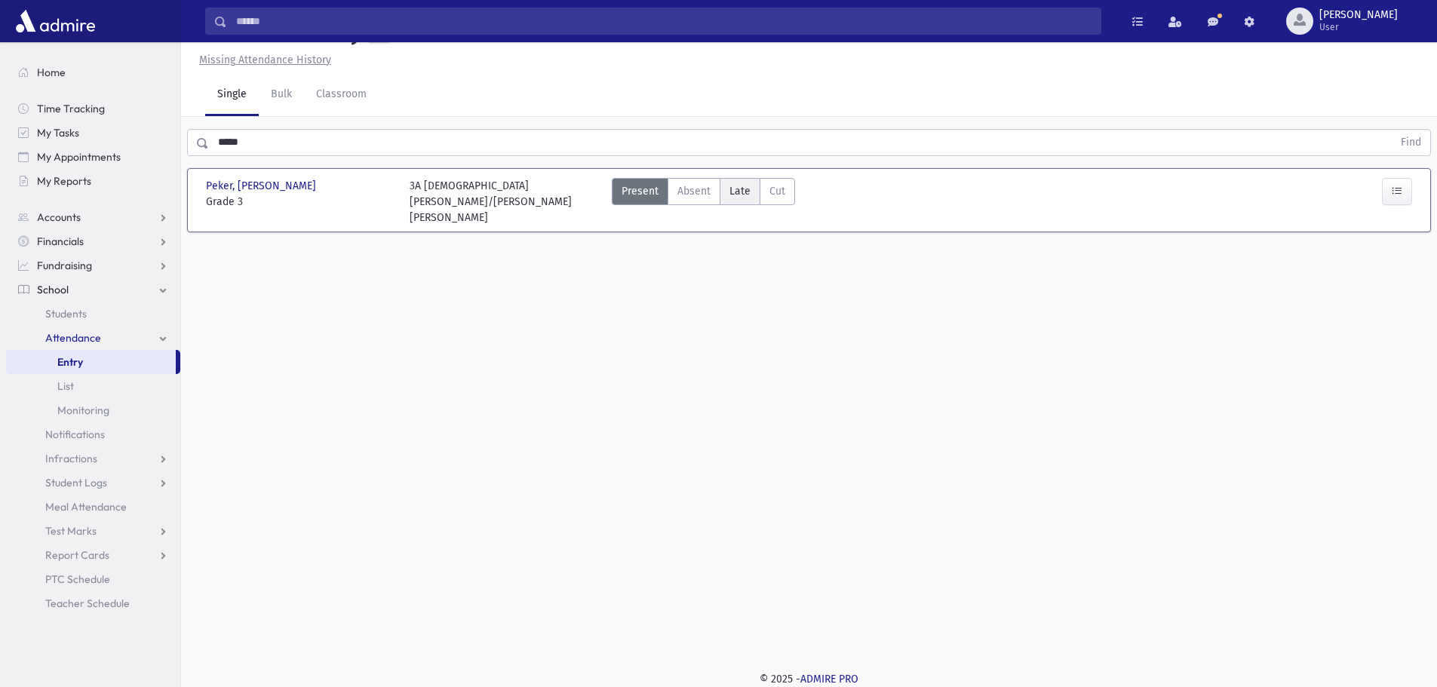
click at [740, 199] on span "Late" at bounding box center [739, 191] width 21 height 16
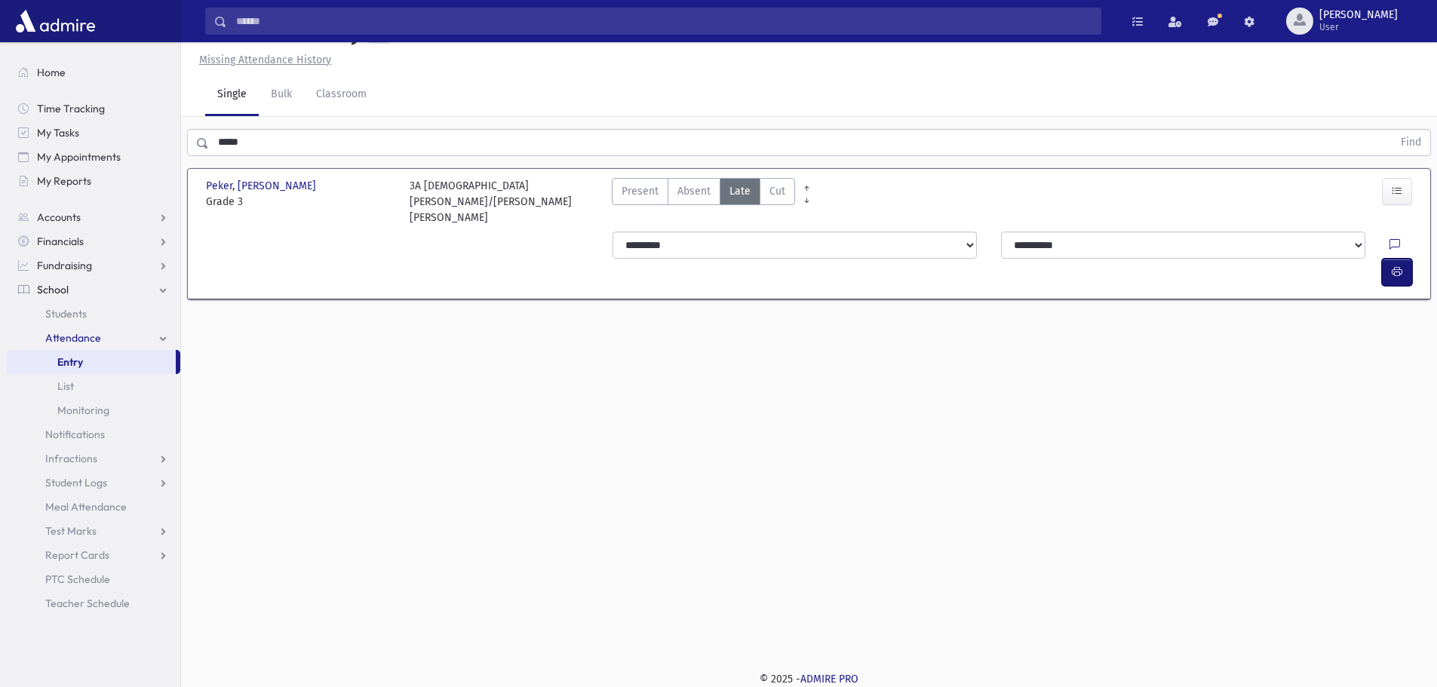
click at [1404, 265] on button "button" at bounding box center [1396, 272] width 30 height 27
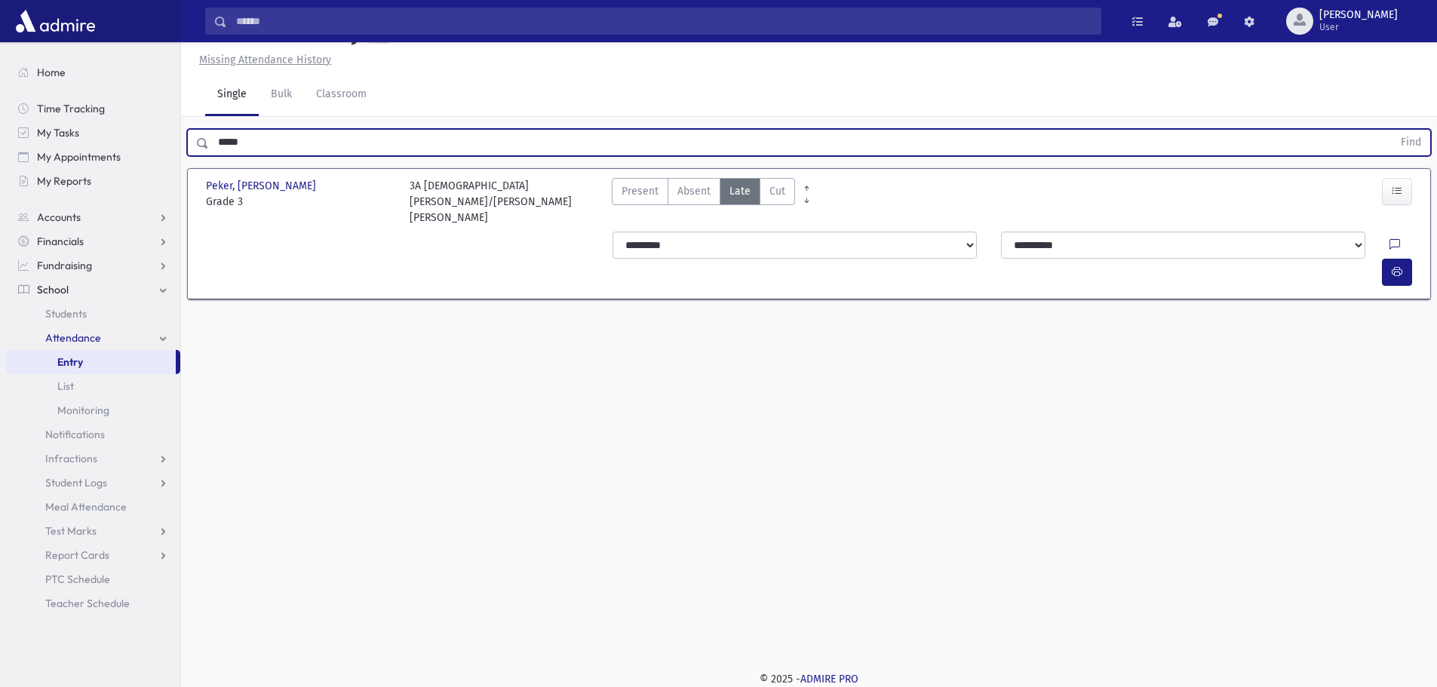
drag, startPoint x: 258, startPoint y: 182, endPoint x: 232, endPoint y: 182, distance: 26.4
click at [232, 156] on input "*****" at bounding box center [800, 142] width 1183 height 27
type input "*"
type input "****"
click at [1391, 130] on button "Find" at bounding box center [1410, 143] width 38 height 26
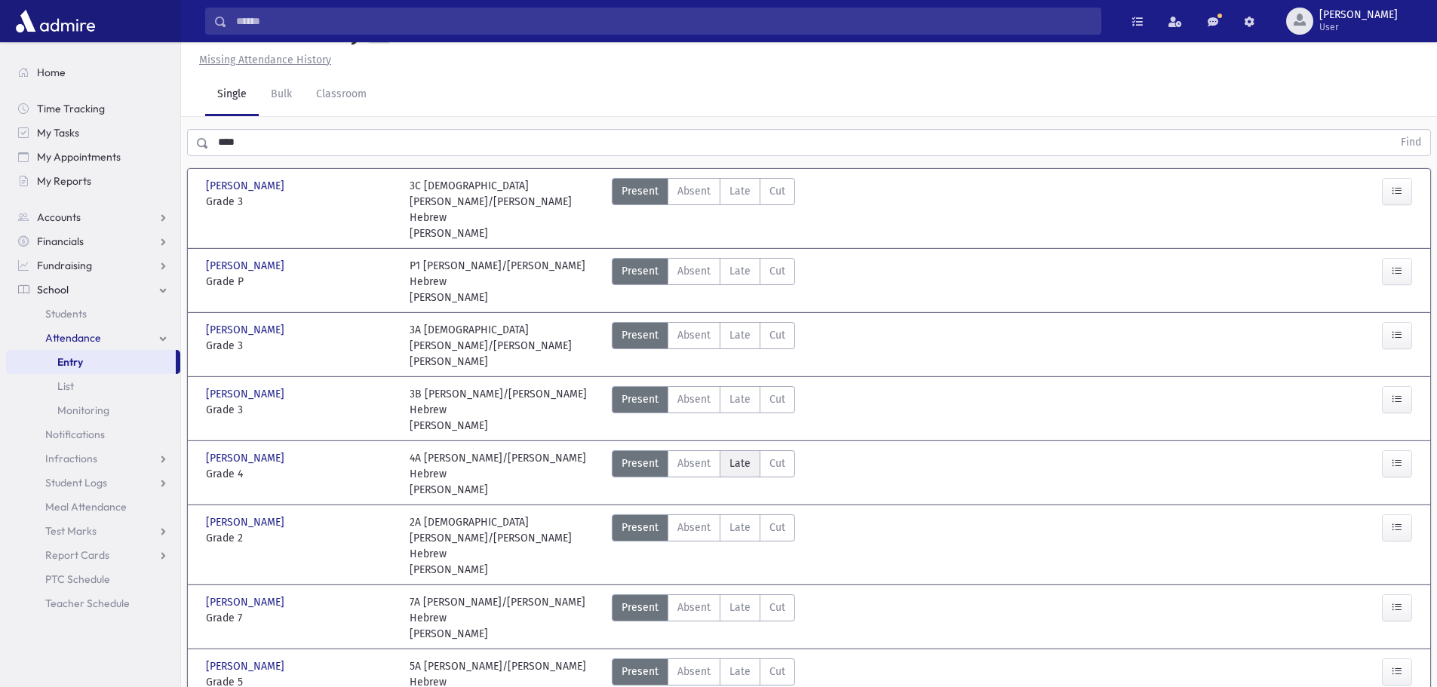
click at [751, 461] on label "Late Late" at bounding box center [739, 463] width 41 height 27
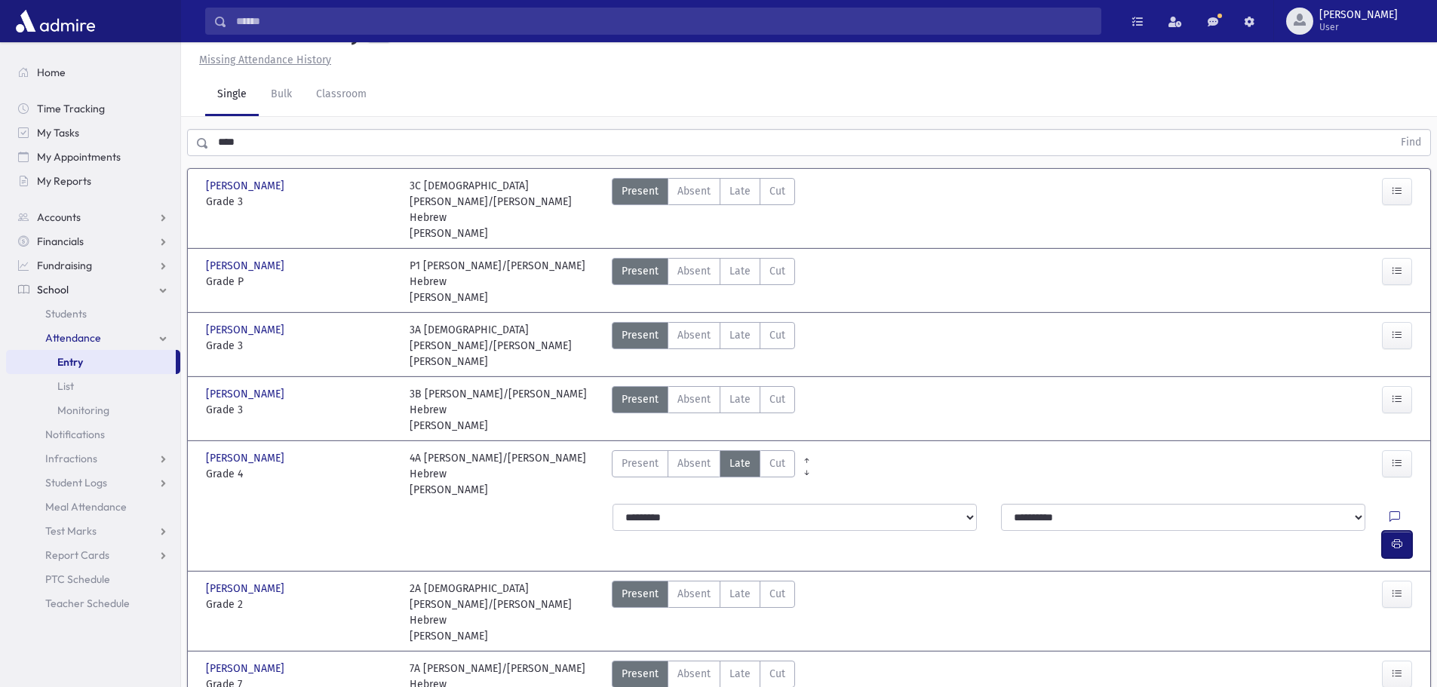
click at [1393, 538] on icon "button" at bounding box center [1396, 544] width 11 height 13
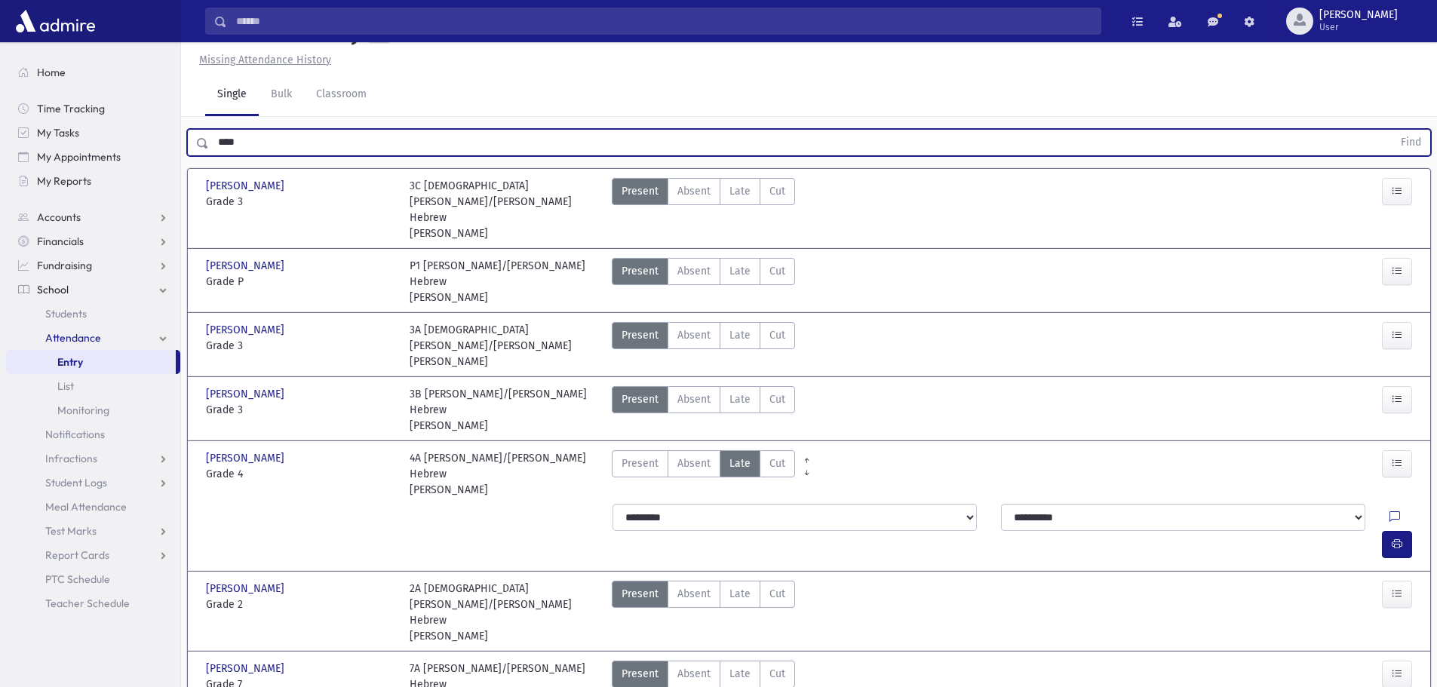
drag, startPoint x: 277, startPoint y: 186, endPoint x: 207, endPoint y: 183, distance: 70.2
click at [207, 156] on div "**** Find" at bounding box center [809, 142] width 1244 height 27
click at [1391, 130] on button "Find" at bounding box center [1410, 143] width 38 height 26
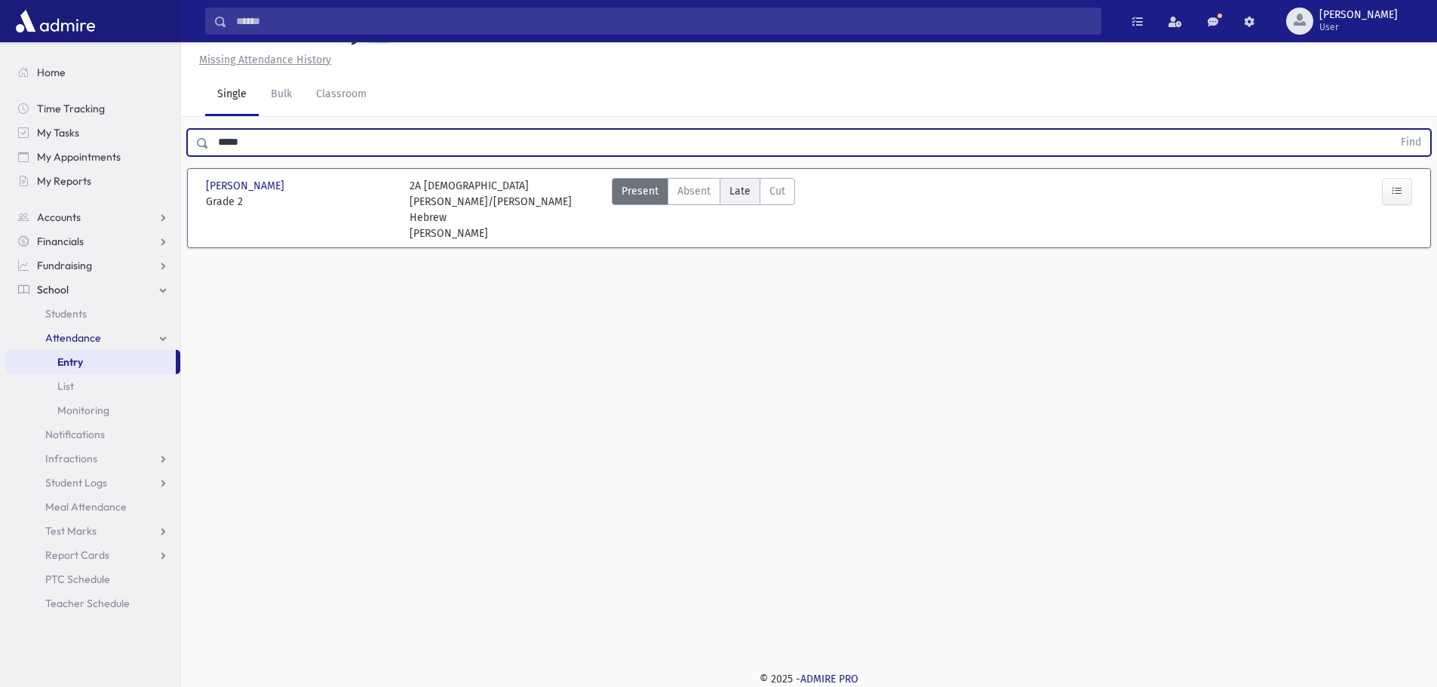
click at [747, 199] on span "Late" at bounding box center [739, 191] width 21 height 16
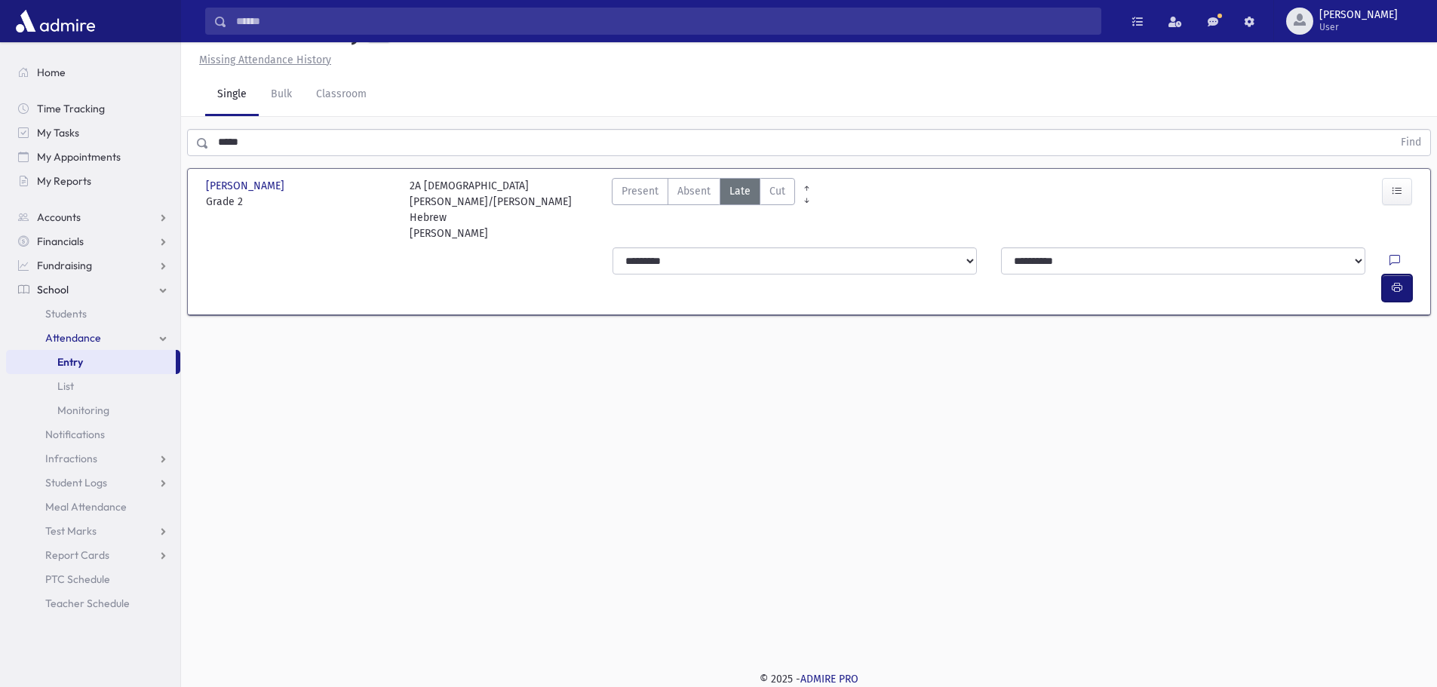
click at [1398, 285] on span "button" at bounding box center [1396, 287] width 11 height 13
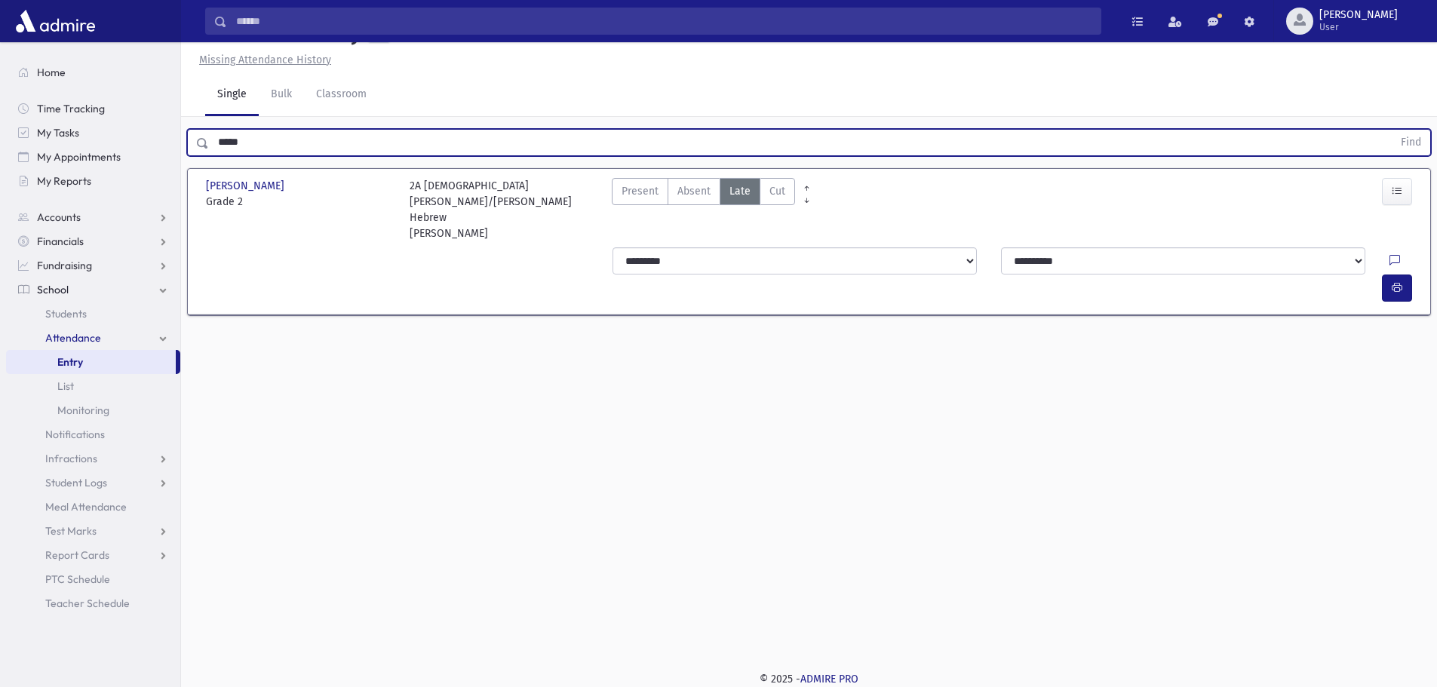
drag, startPoint x: 330, startPoint y: 179, endPoint x: 213, endPoint y: 186, distance: 117.0
click at [213, 156] on input "*****" at bounding box center [800, 142] width 1183 height 27
click at [1391, 130] on button "Find" at bounding box center [1410, 143] width 38 height 26
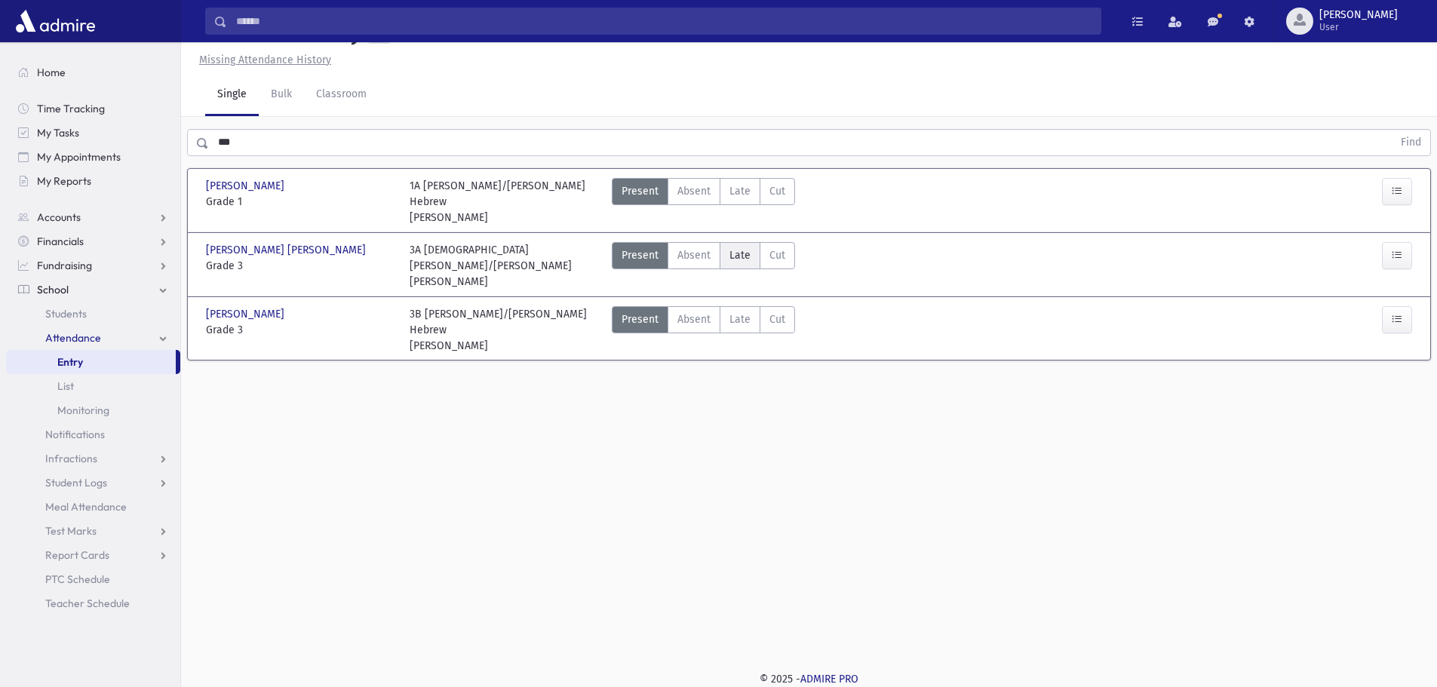
click at [722, 267] on label "Late Late" at bounding box center [739, 255] width 41 height 27
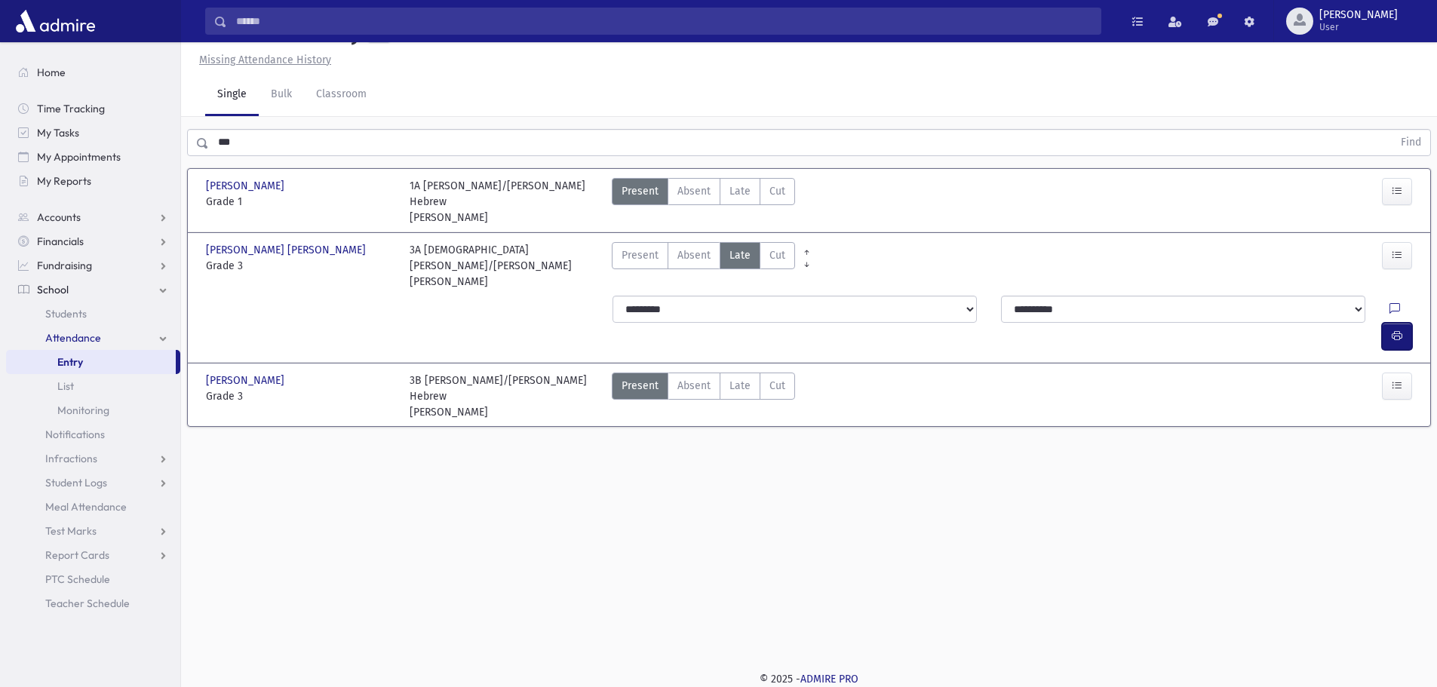
click at [1400, 330] on icon "button" at bounding box center [1396, 336] width 11 height 13
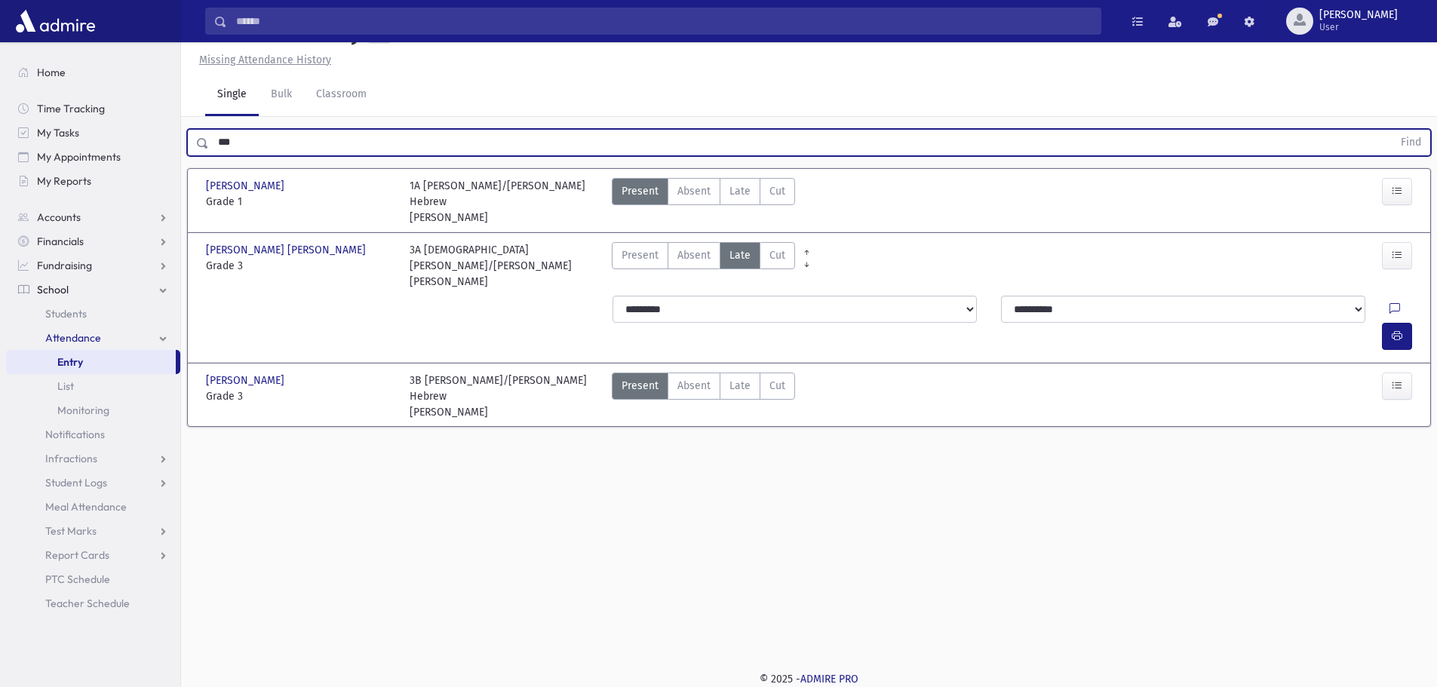
drag, startPoint x: 302, startPoint y: 180, endPoint x: 213, endPoint y: 176, distance: 88.3
click at [213, 156] on input "***" at bounding box center [800, 142] width 1183 height 27
click at [1391, 130] on button "Find" at bounding box center [1410, 143] width 38 height 26
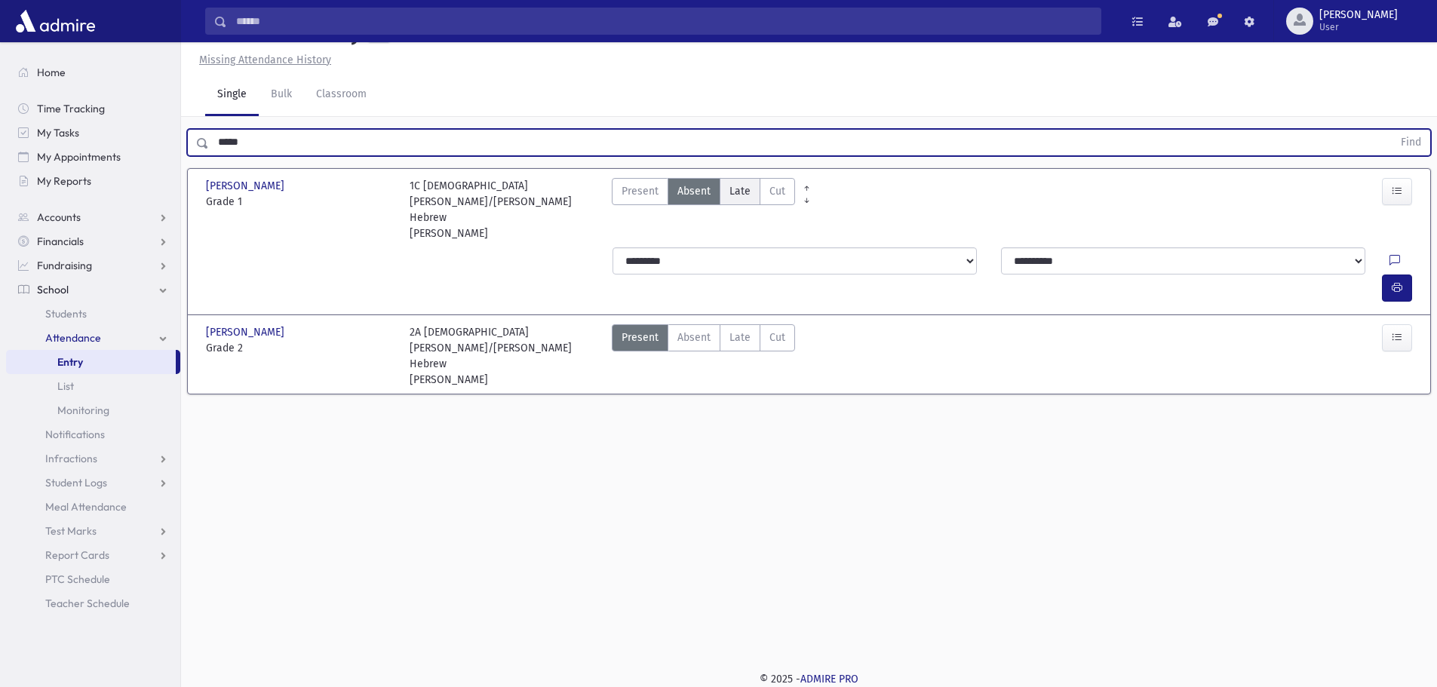
click at [733, 205] on label "Late Late" at bounding box center [739, 191] width 41 height 27
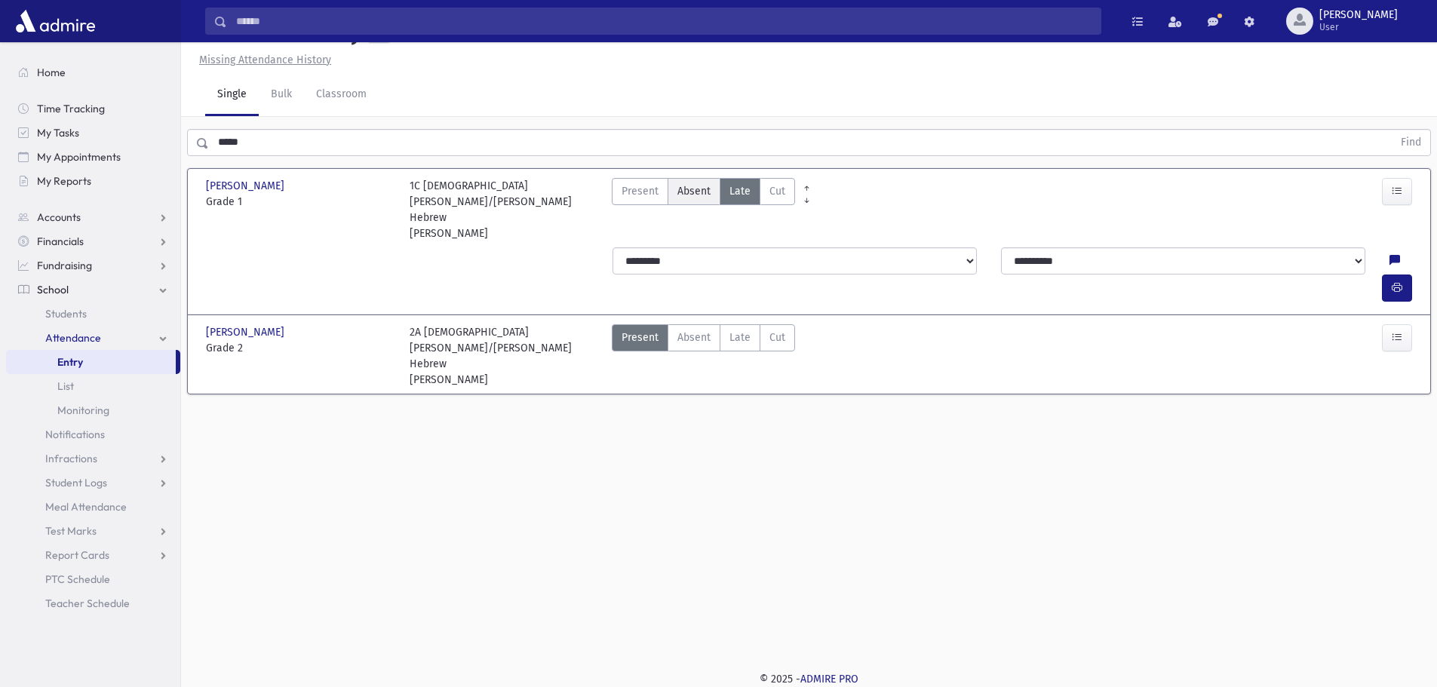
click at [687, 205] on label "Absent Absent" at bounding box center [693, 191] width 53 height 27
click at [741, 330] on span "Late" at bounding box center [739, 338] width 21 height 16
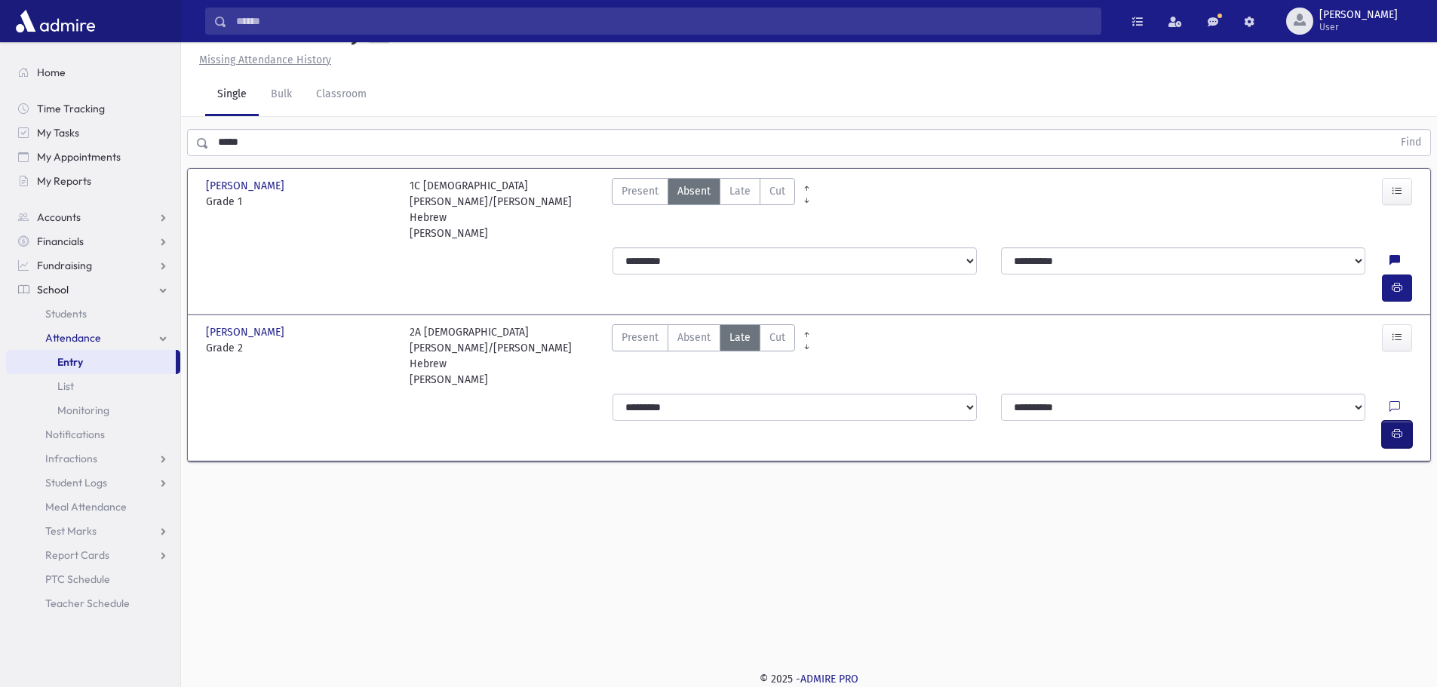
click at [1392, 428] on icon "button" at bounding box center [1396, 434] width 11 height 13
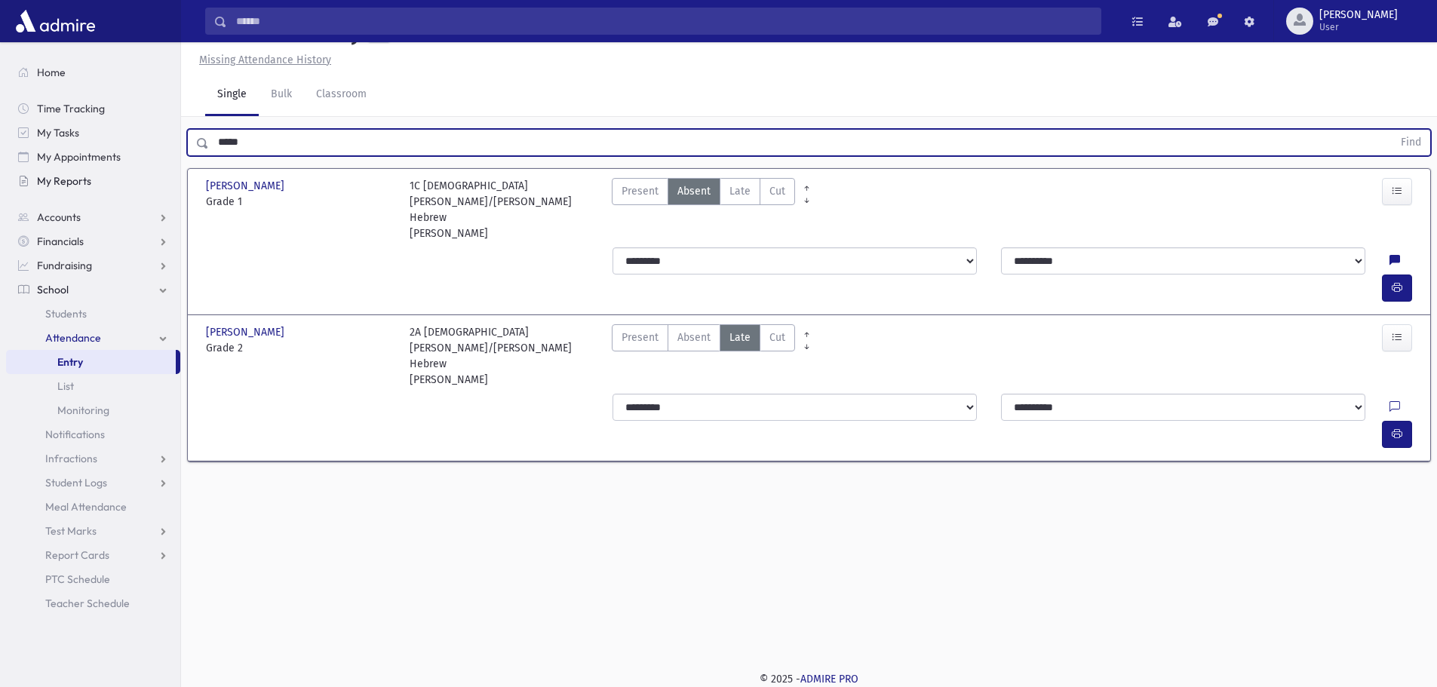
drag, startPoint x: 298, startPoint y: 182, endPoint x: 169, endPoint y: 171, distance: 129.4
click at [169, 171] on div "Search Results All Accounts" at bounding box center [718, 326] width 1437 height 721
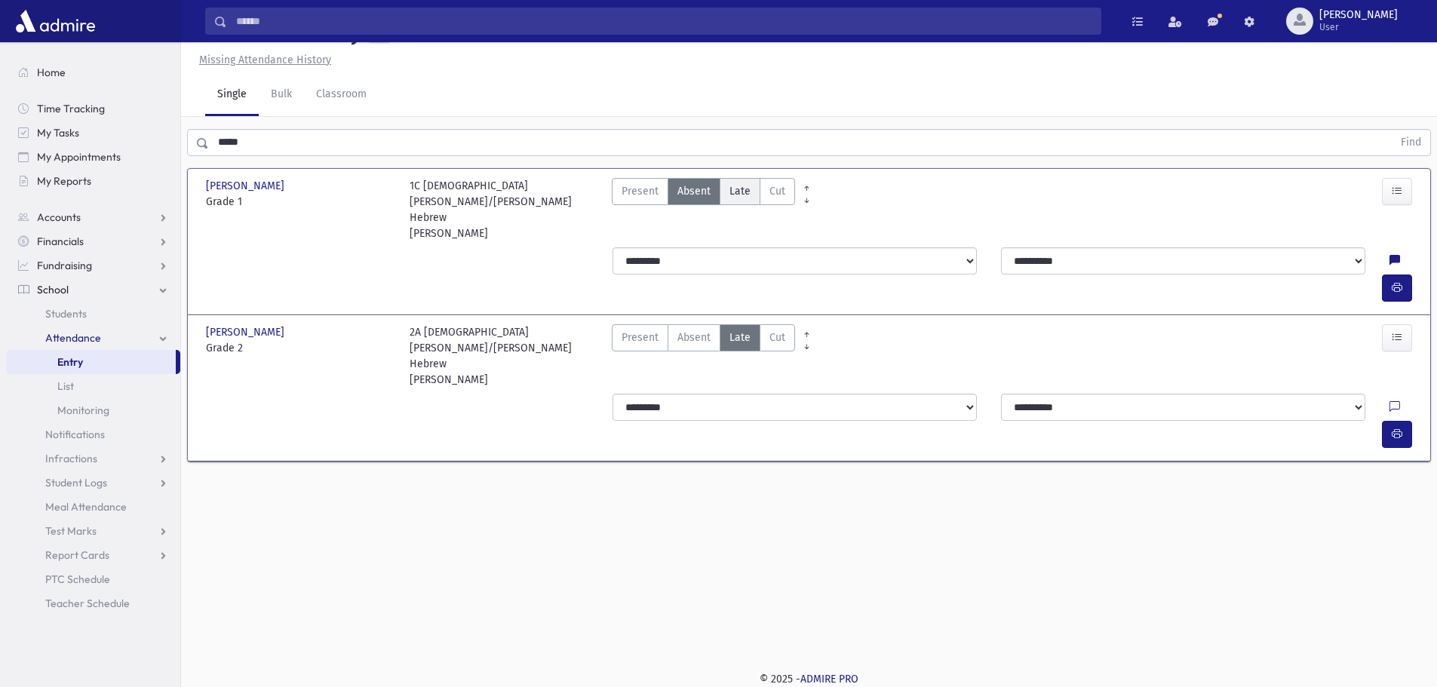
click at [730, 199] on span "Late" at bounding box center [739, 191] width 21 height 16
click at [1385, 274] on button "button" at bounding box center [1396, 287] width 30 height 27
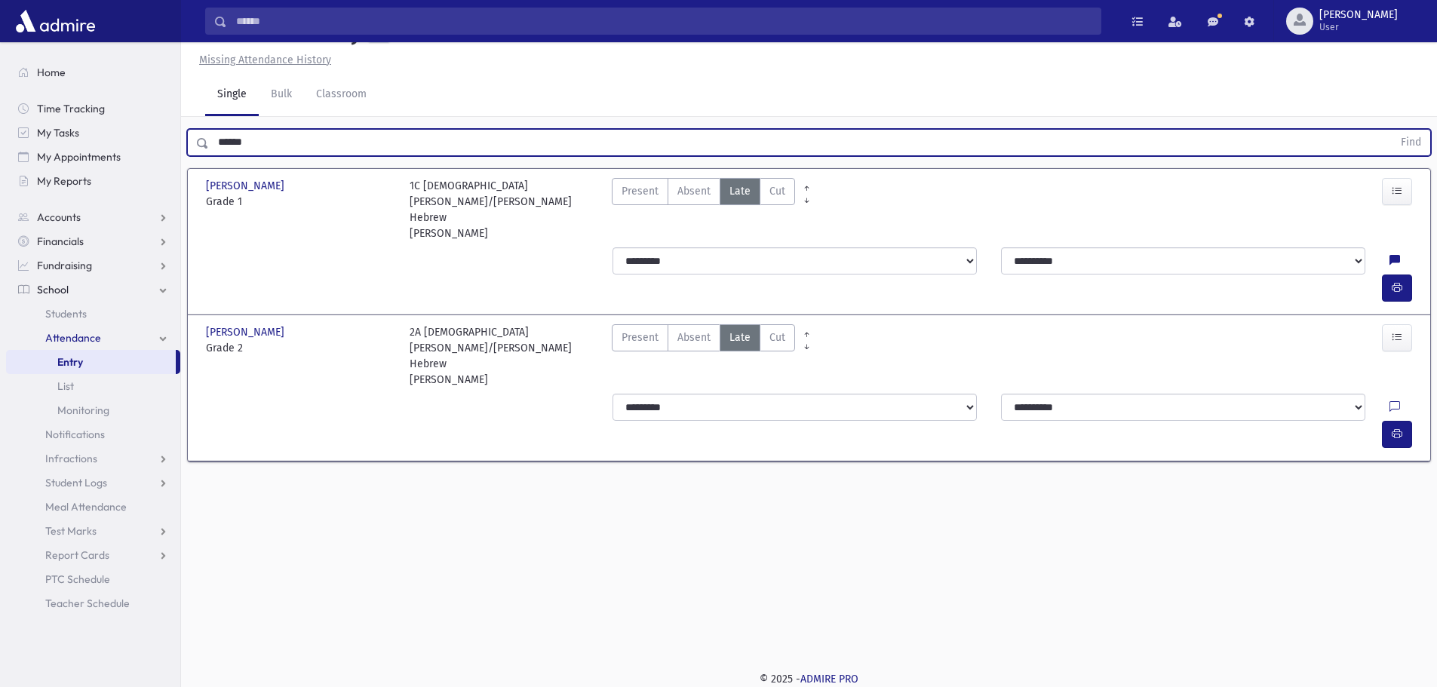
click at [1391, 130] on button "Find" at bounding box center [1410, 143] width 38 height 26
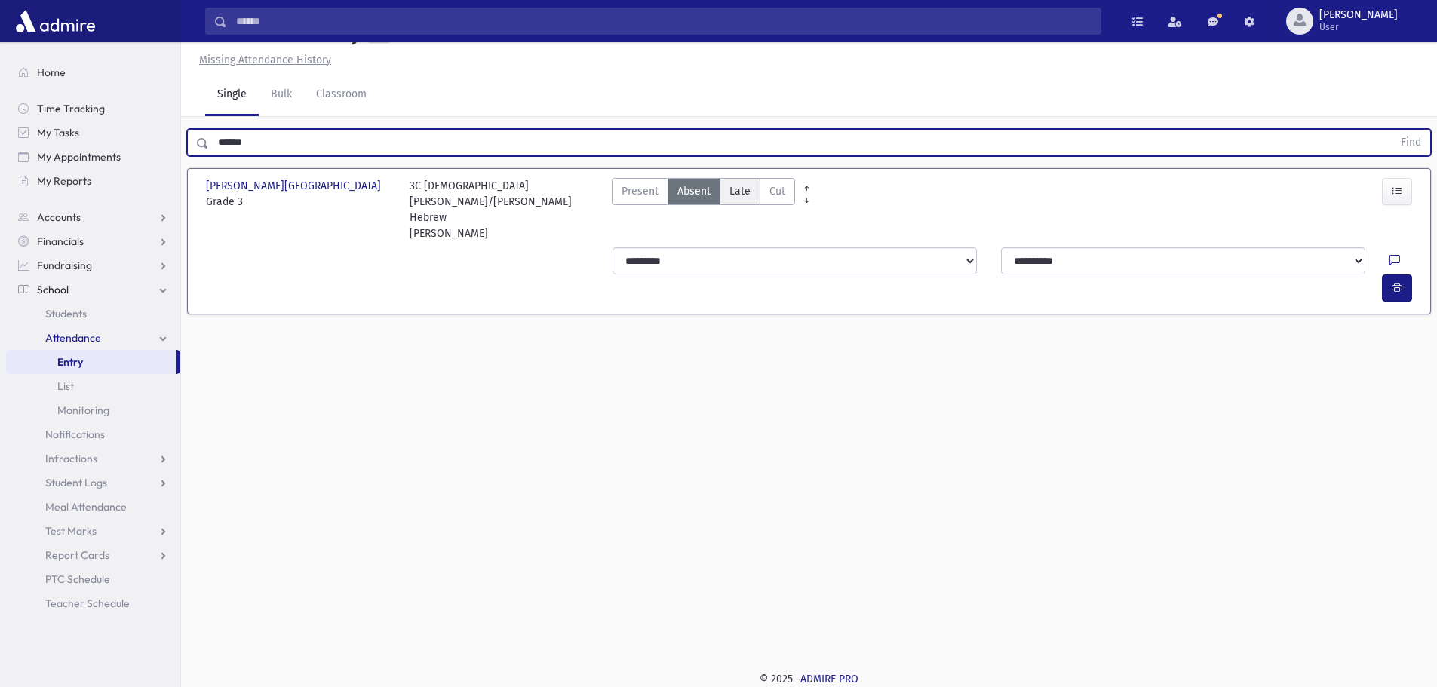
click at [753, 205] on label "Late Late" at bounding box center [739, 191] width 41 height 27
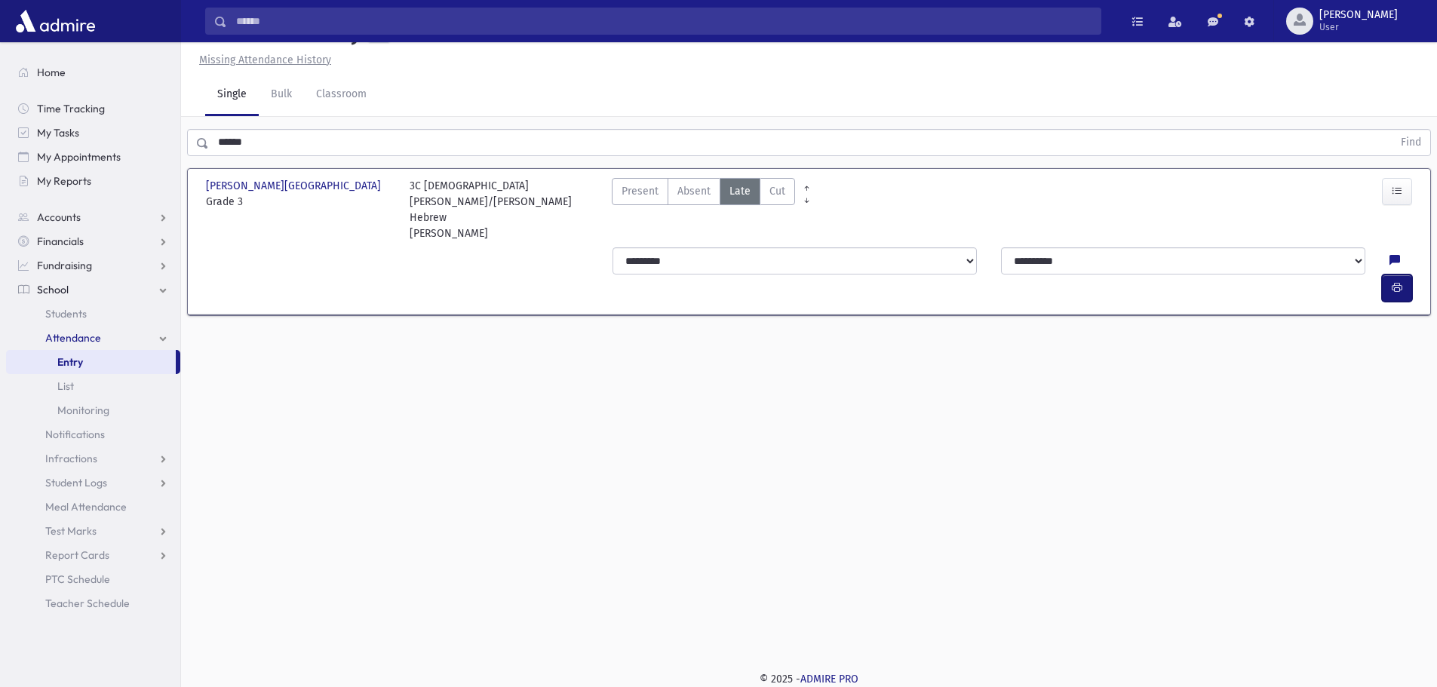
drag, startPoint x: 1399, startPoint y: 274, endPoint x: 1388, endPoint y: 271, distance: 11.9
click at [1399, 281] on icon "button" at bounding box center [1396, 287] width 11 height 13
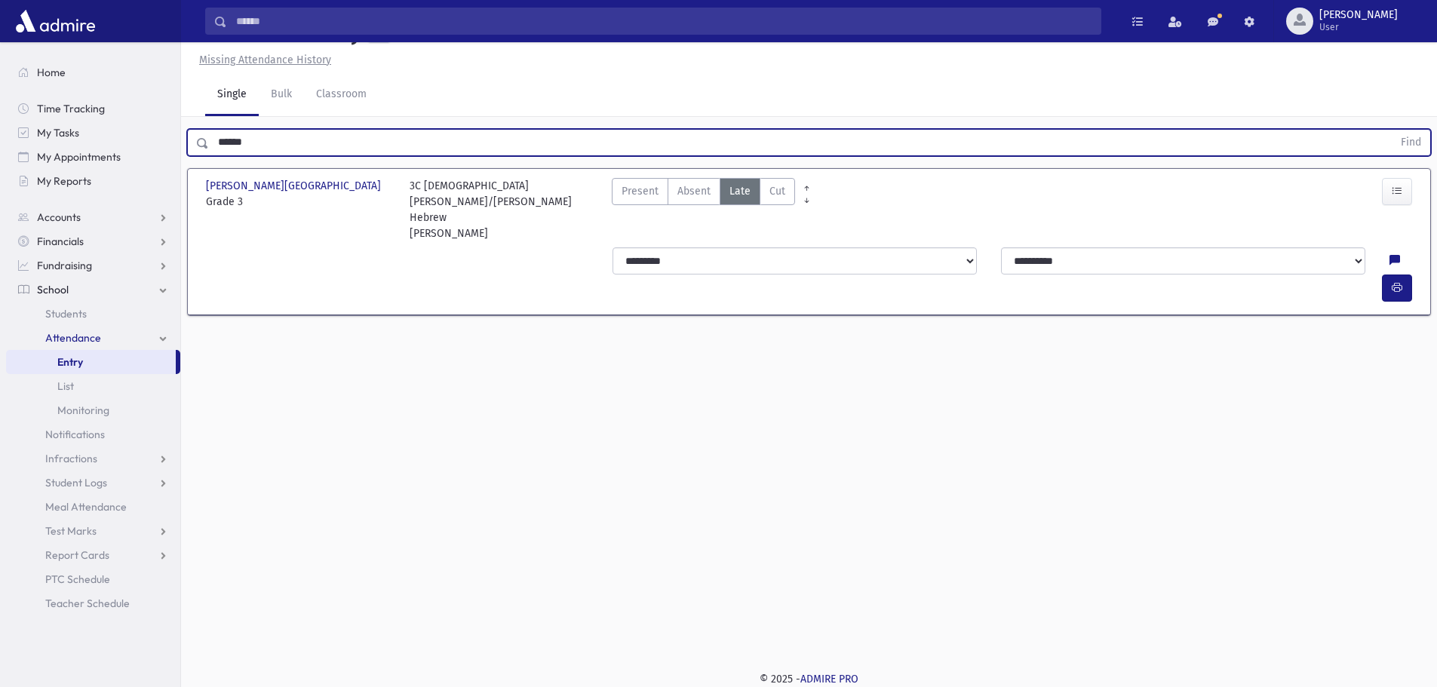
drag, startPoint x: 267, startPoint y: 176, endPoint x: 205, endPoint y: 156, distance: 64.9
click at [205, 156] on div "****** Find" at bounding box center [809, 139] width 1256 height 45
type input "****"
click at [1391, 130] on button "Find" at bounding box center [1410, 143] width 38 height 26
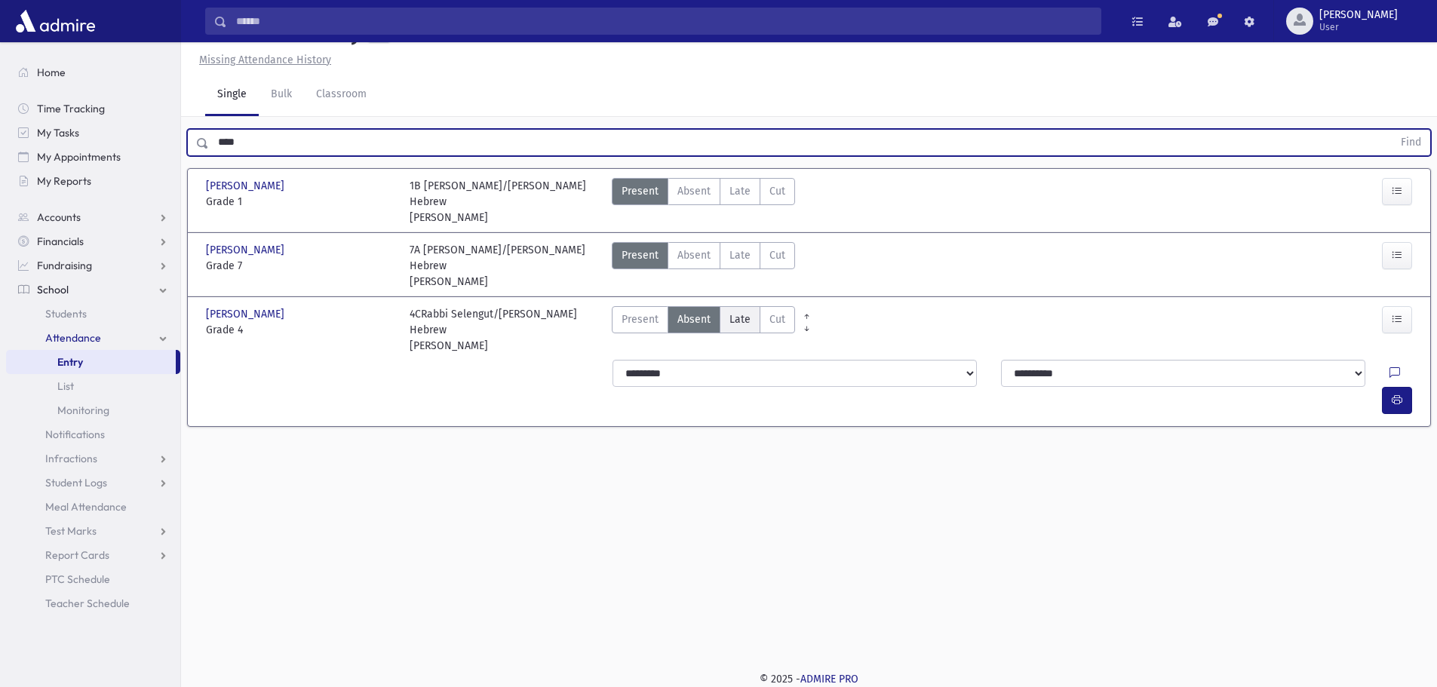
click at [747, 333] on label "Late Late" at bounding box center [739, 319] width 41 height 27
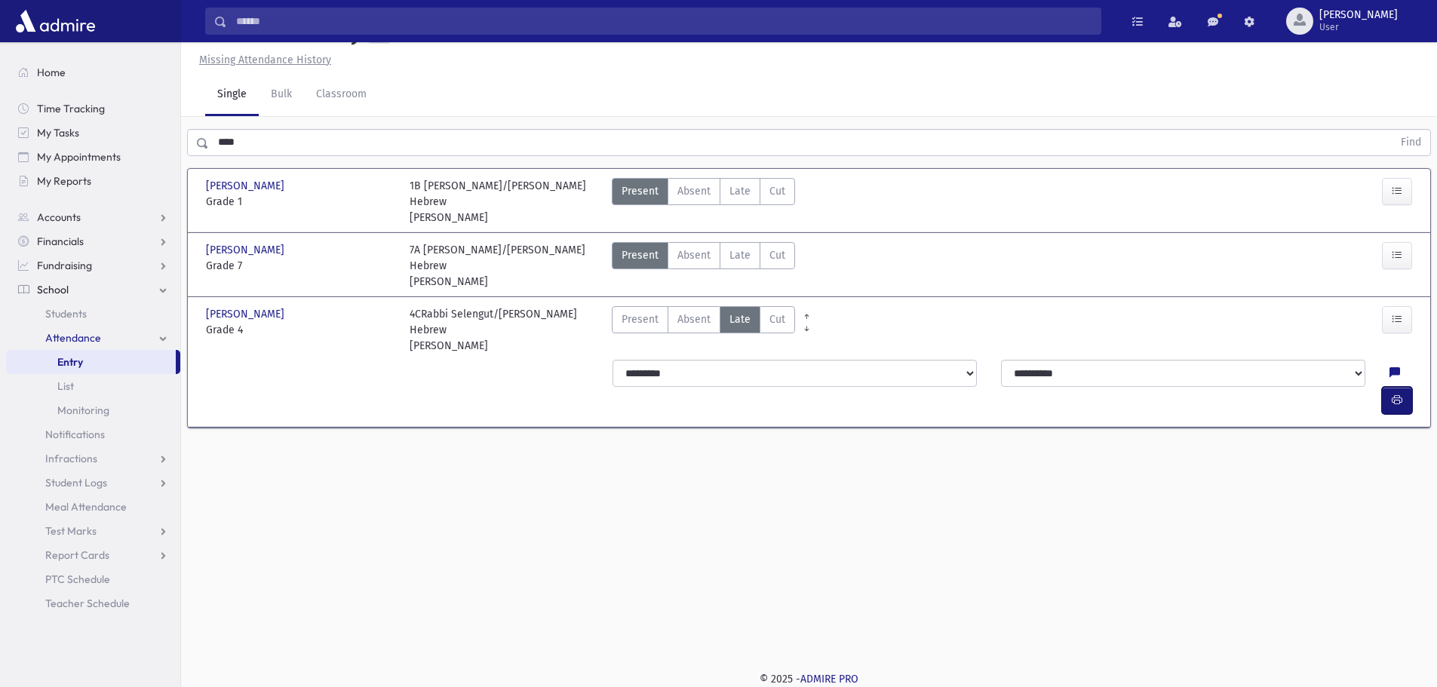
click at [1385, 387] on button "button" at bounding box center [1396, 400] width 30 height 27
